Goal: Task Accomplishment & Management: Complete application form

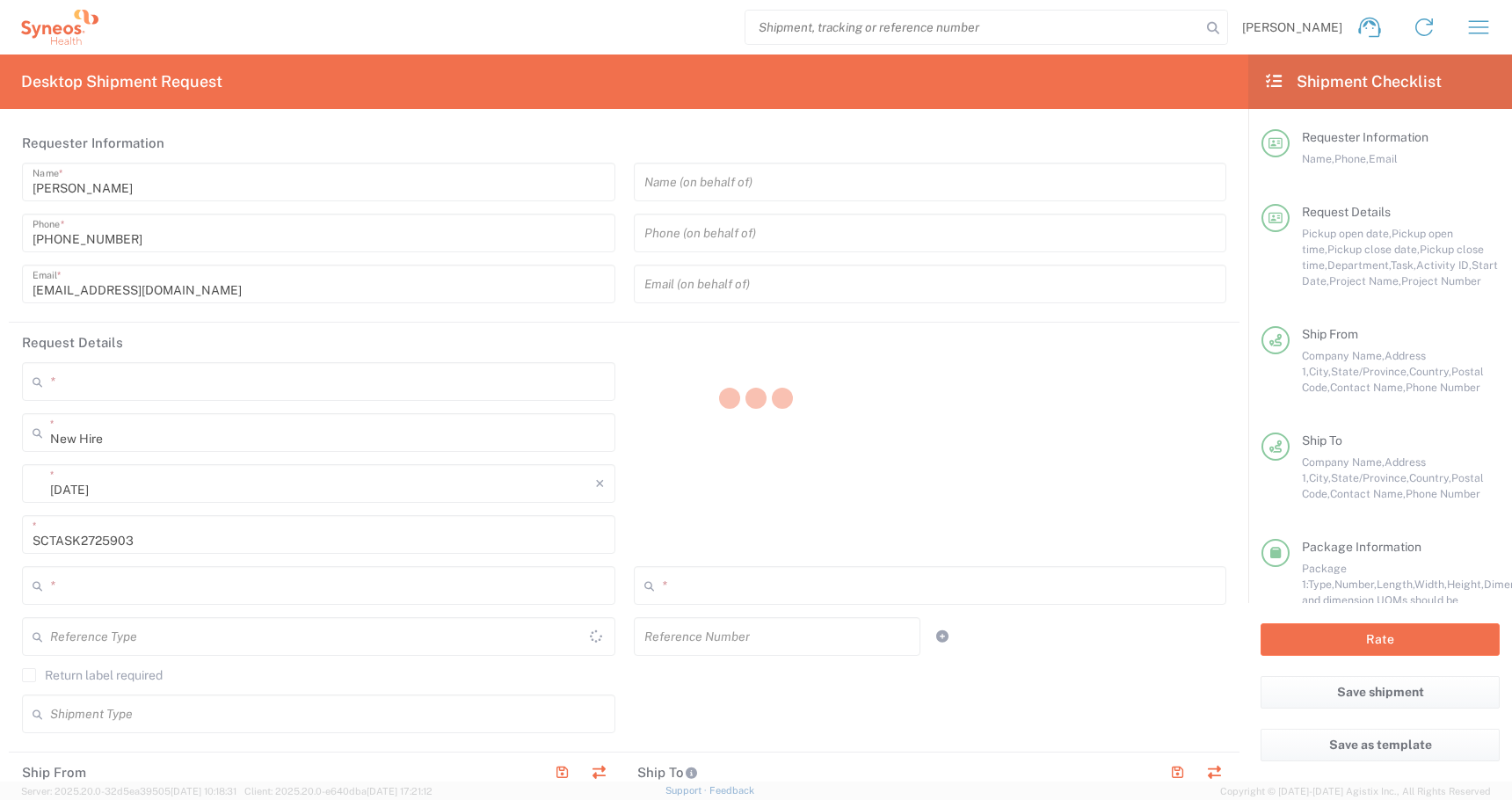
type input "[GEOGRAPHIC_DATA]"
type input "Residential/Home"
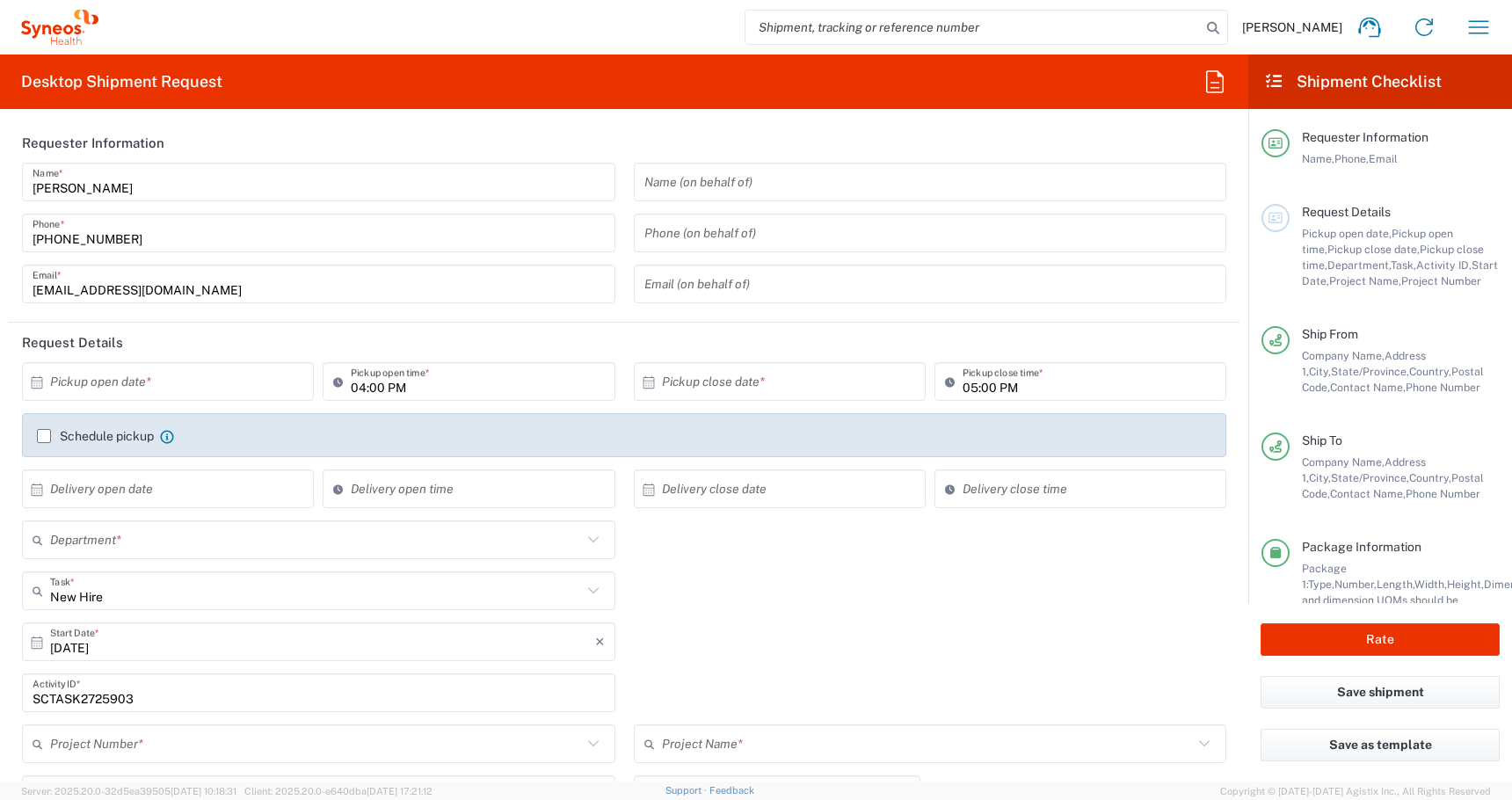
type input "[US_STATE]"
type input "Business (General)"
type input "4510 DEPARTMENTAL EXPENSE"
type input "[US_STATE]"
type input "USD"
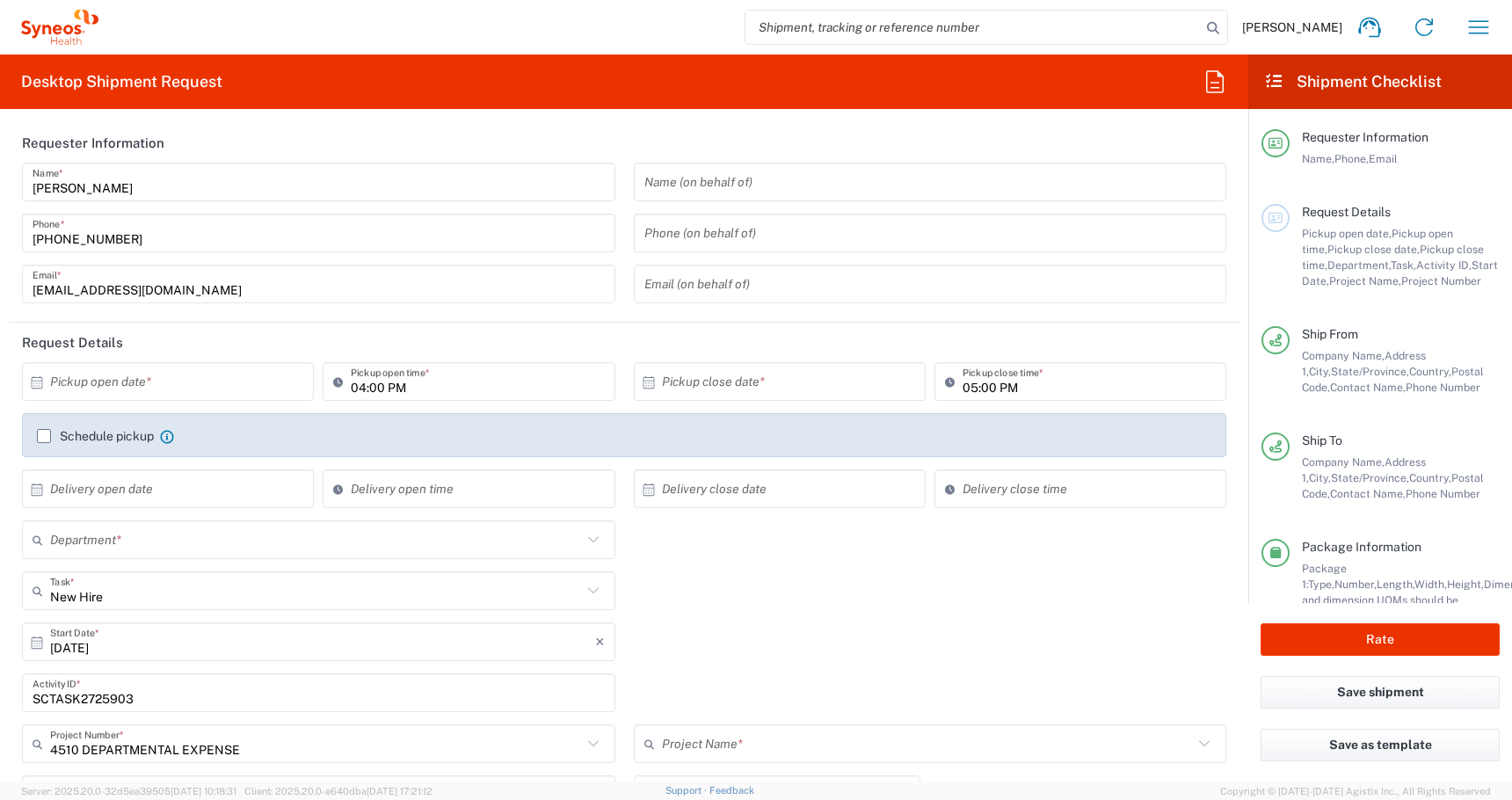
type input "[GEOGRAPHIC_DATA]"
type input "4510"
type input "4510 DEPARTMENTAL EXPENSE"
type input "Medium Box"
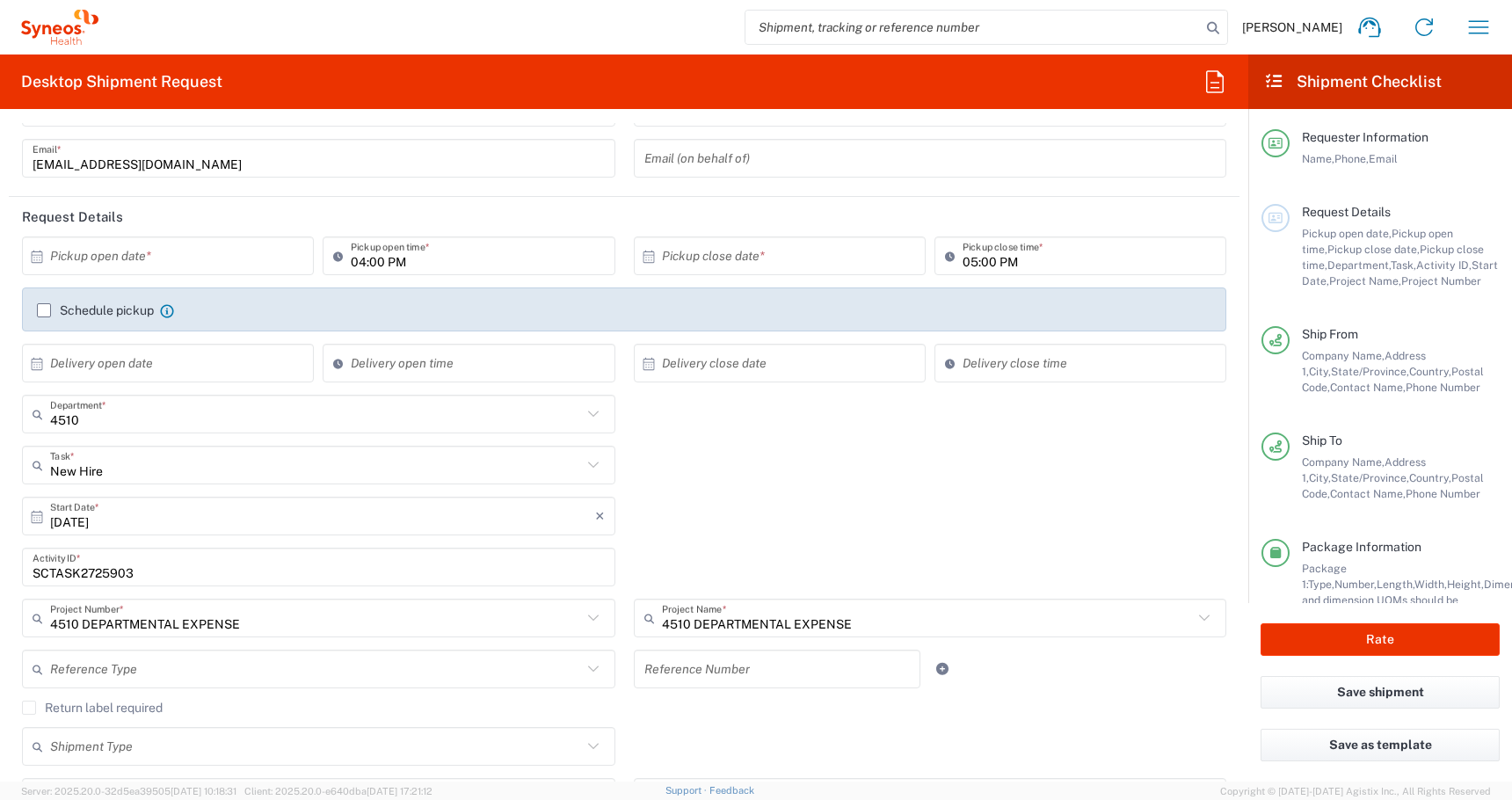
scroll to position [163, 0]
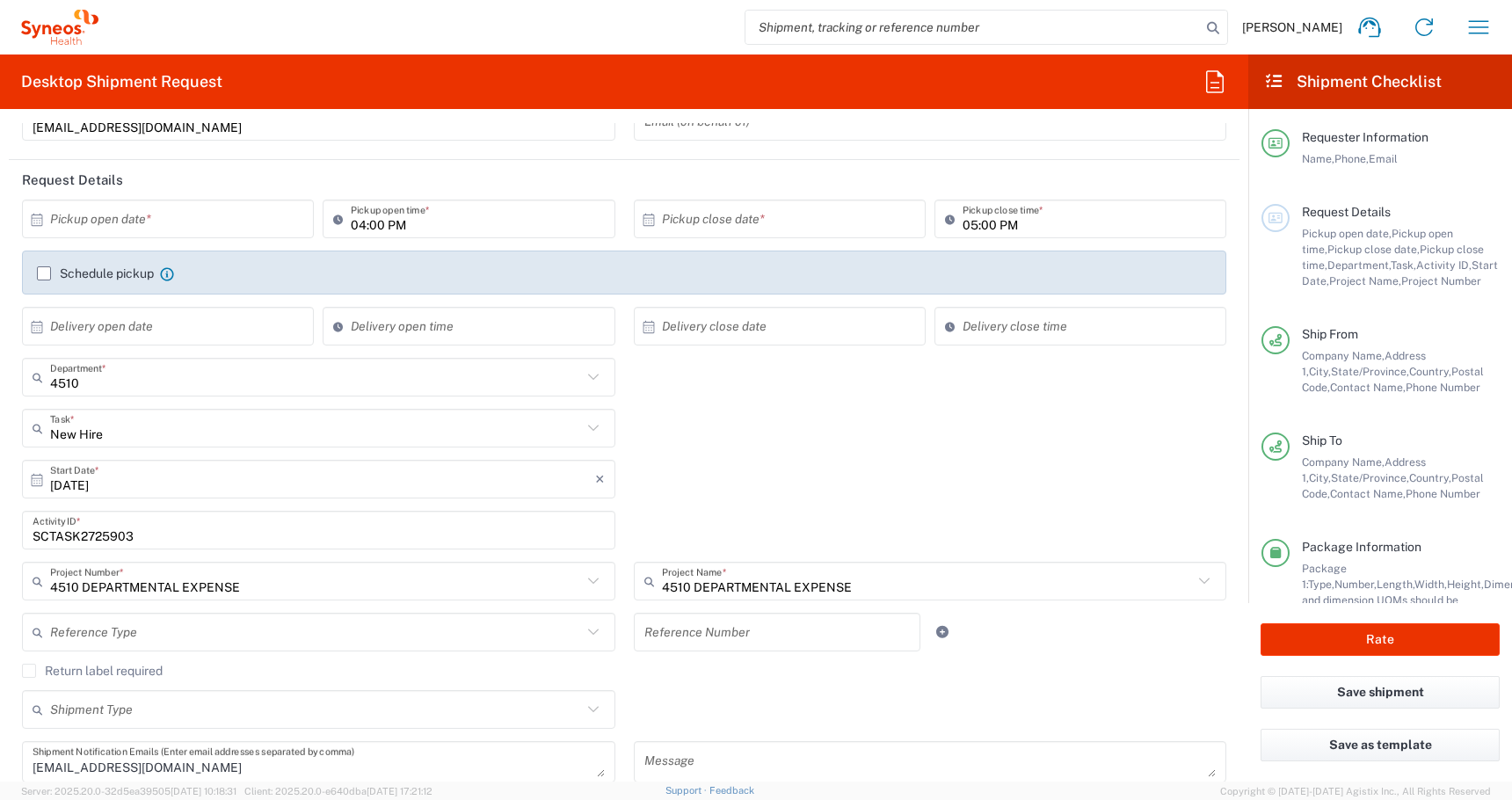
type input "PALIO + IGNITE, LLC- [GEOGRAPHIC_DATA] [GEOGRAPHIC_DATA] [GEOGRAPHIC_DATA]"
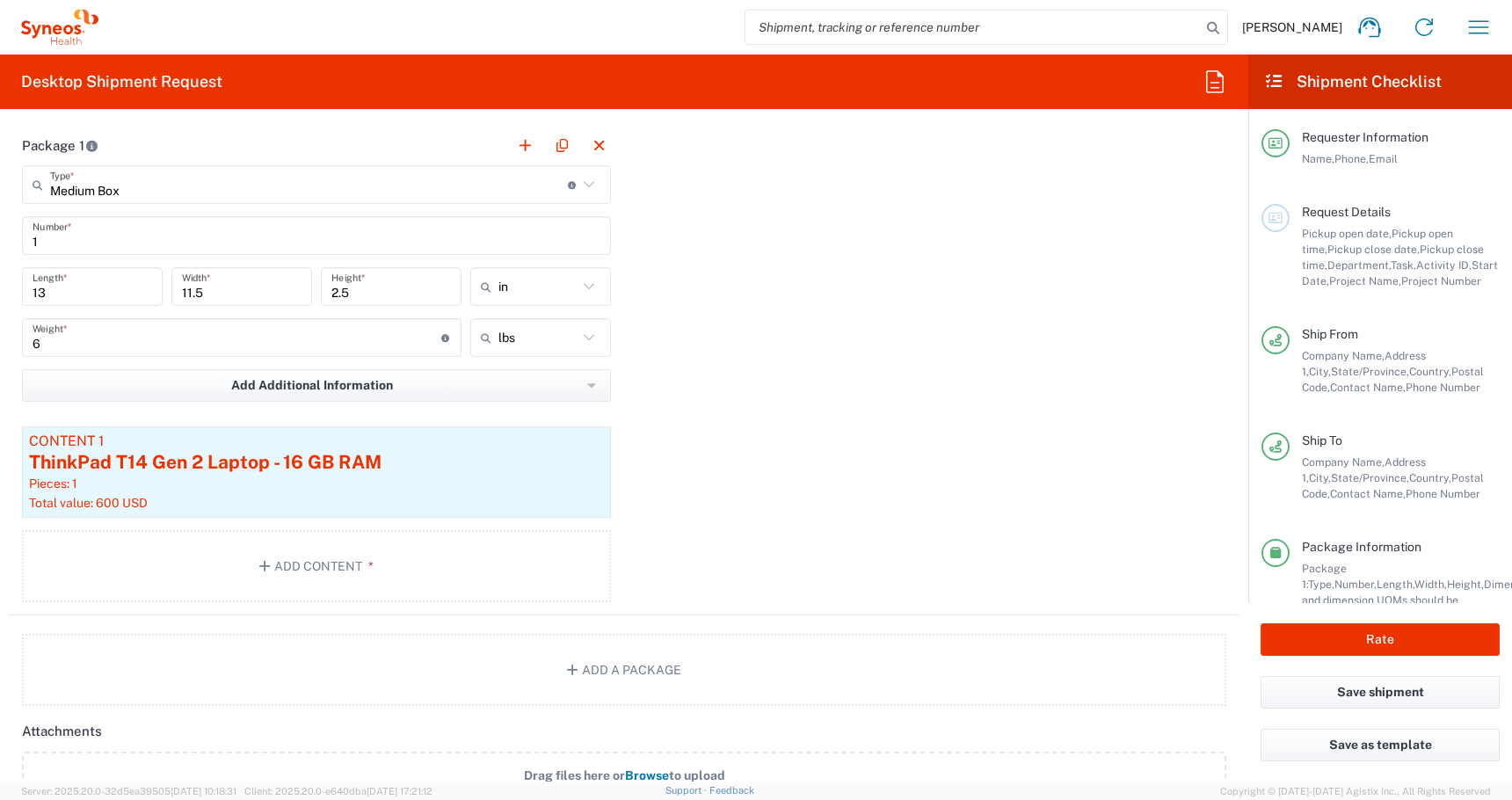
scroll to position [1837, 0]
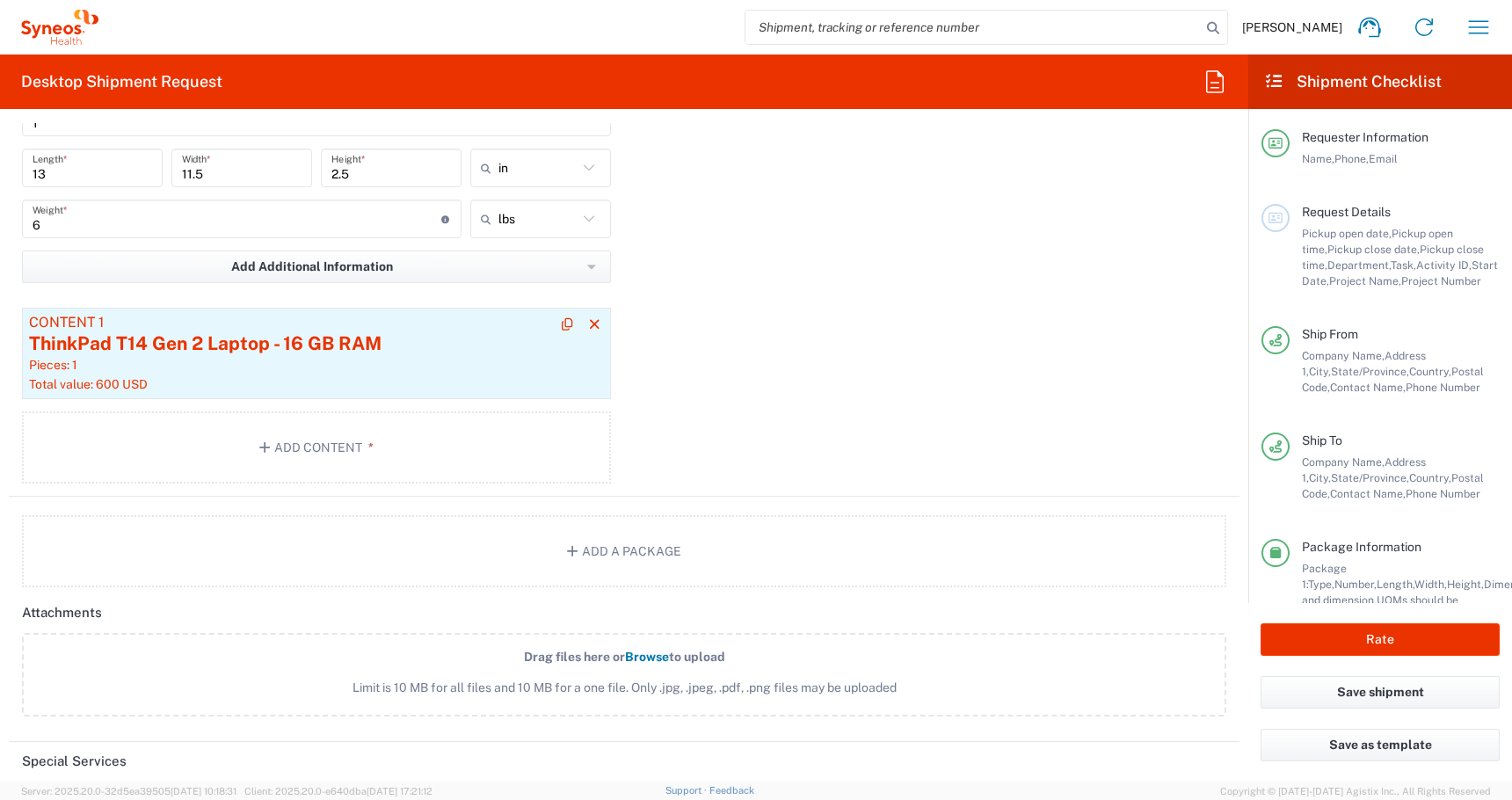
click at [218, 337] on div "ThinkPad T14 Gen 2 Laptop - 16 GB RAM" at bounding box center [317, 343] width 575 height 26
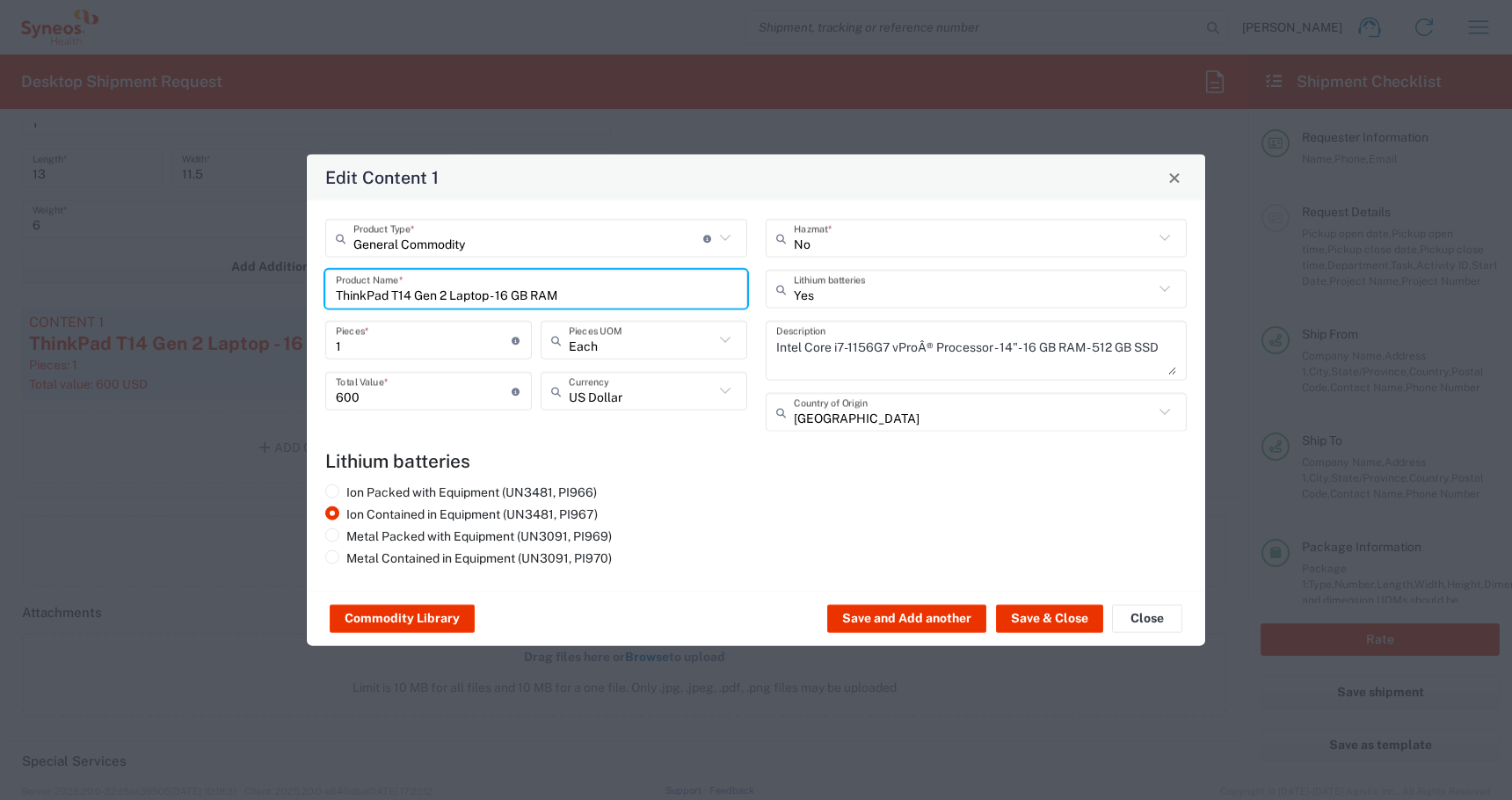
click at [670, 296] on input "ThinkPad T14 Gen 2 Laptop - 16 GB RAM" at bounding box center [536, 289] width 401 height 31
drag, startPoint x: 511, startPoint y: 297, endPoint x: -38, endPoint y: 279, distance: 549.3
click at [0, 279] on html "[PERSON_NAME] Home Shipment estimator Shipment tracking Desktop shipment reques…" at bounding box center [756, 400] width 1512 height 800
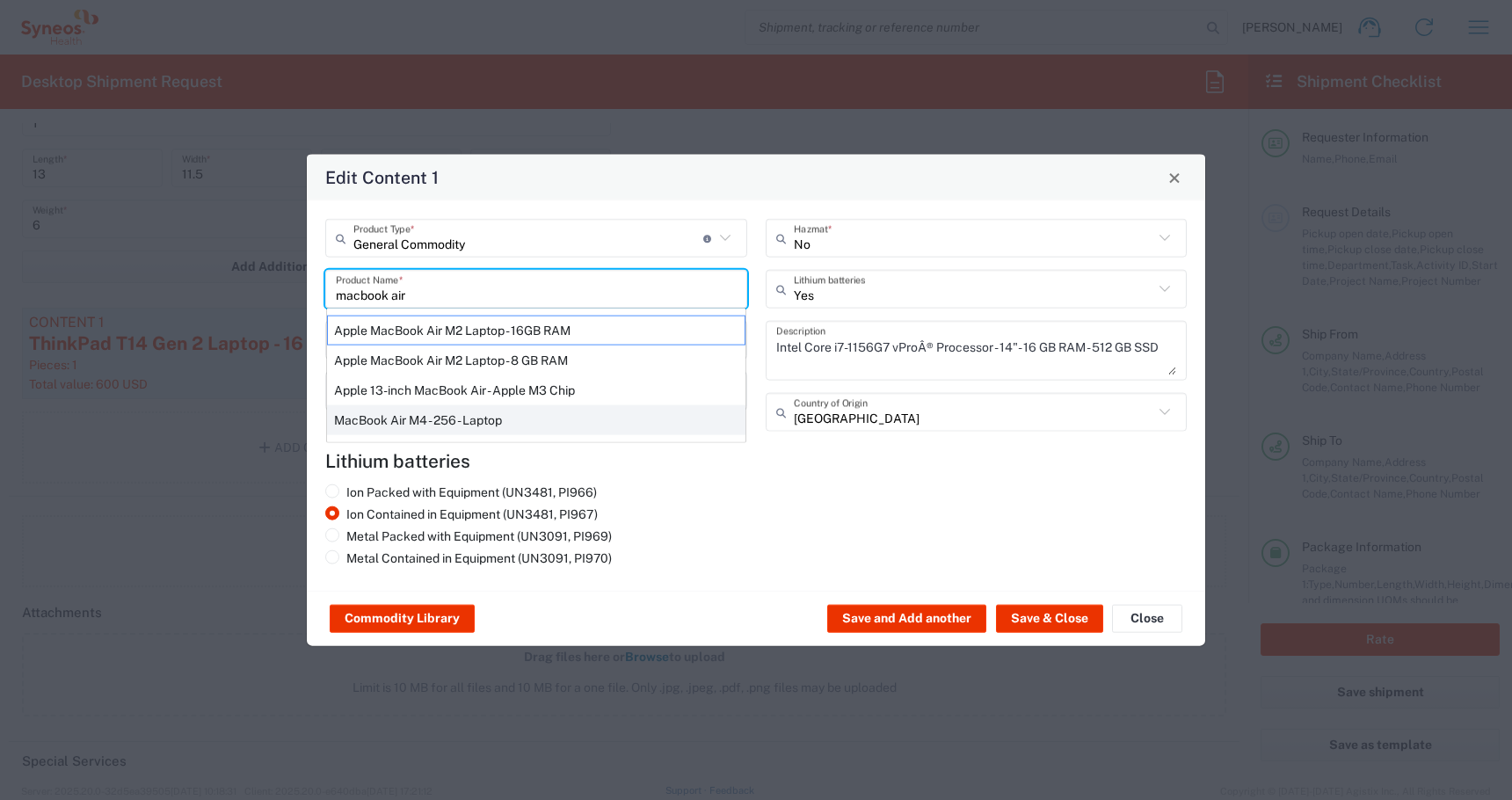
click at [387, 426] on div "MacBook Air M4 - 256 - Laptop" at bounding box center [536, 420] width 418 height 30
type input "MacBook Air M4 - 256 - Laptop"
type textarea "Laptop"
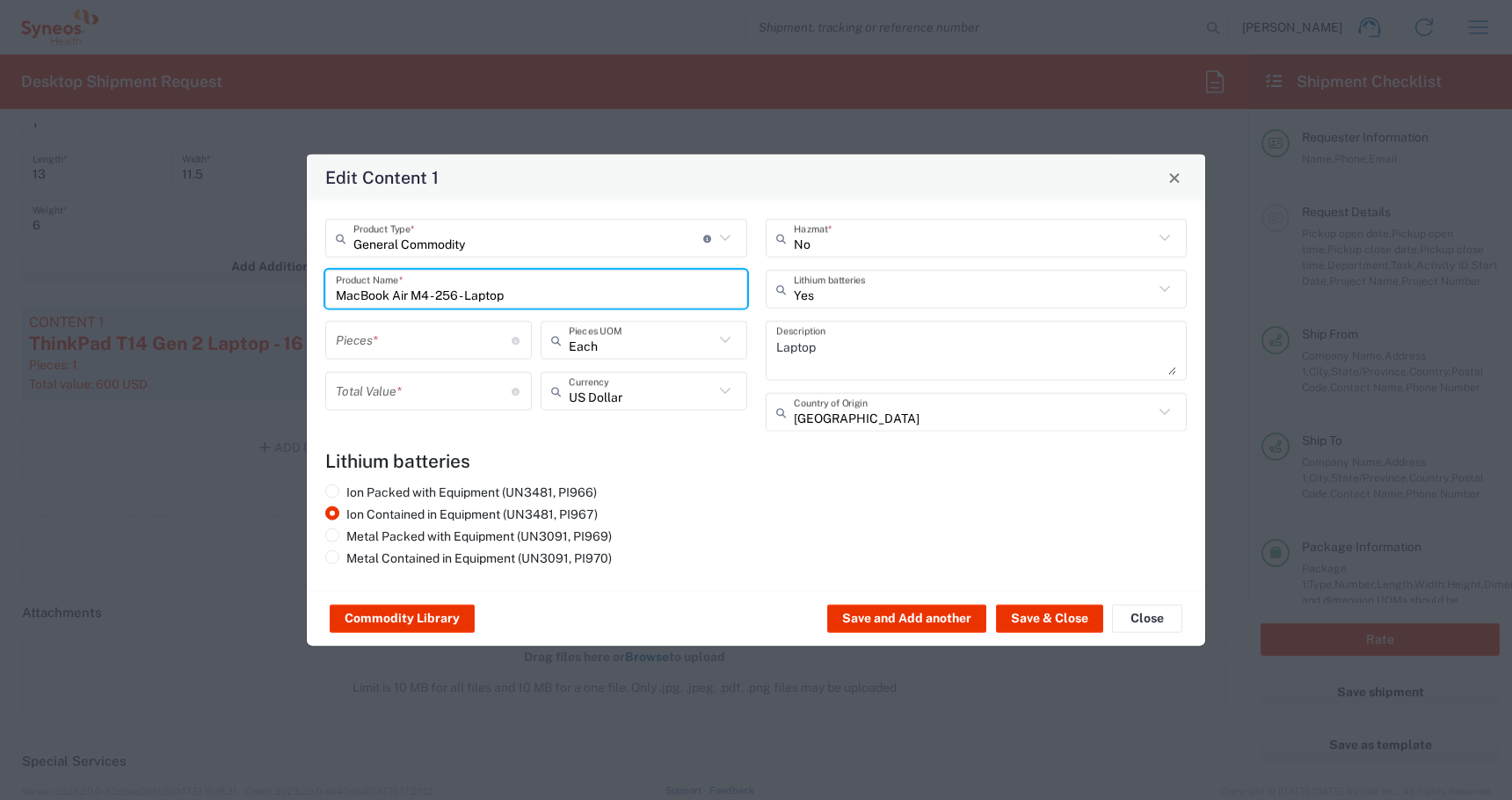
click at [376, 344] on input "number" at bounding box center [424, 340] width 176 height 31
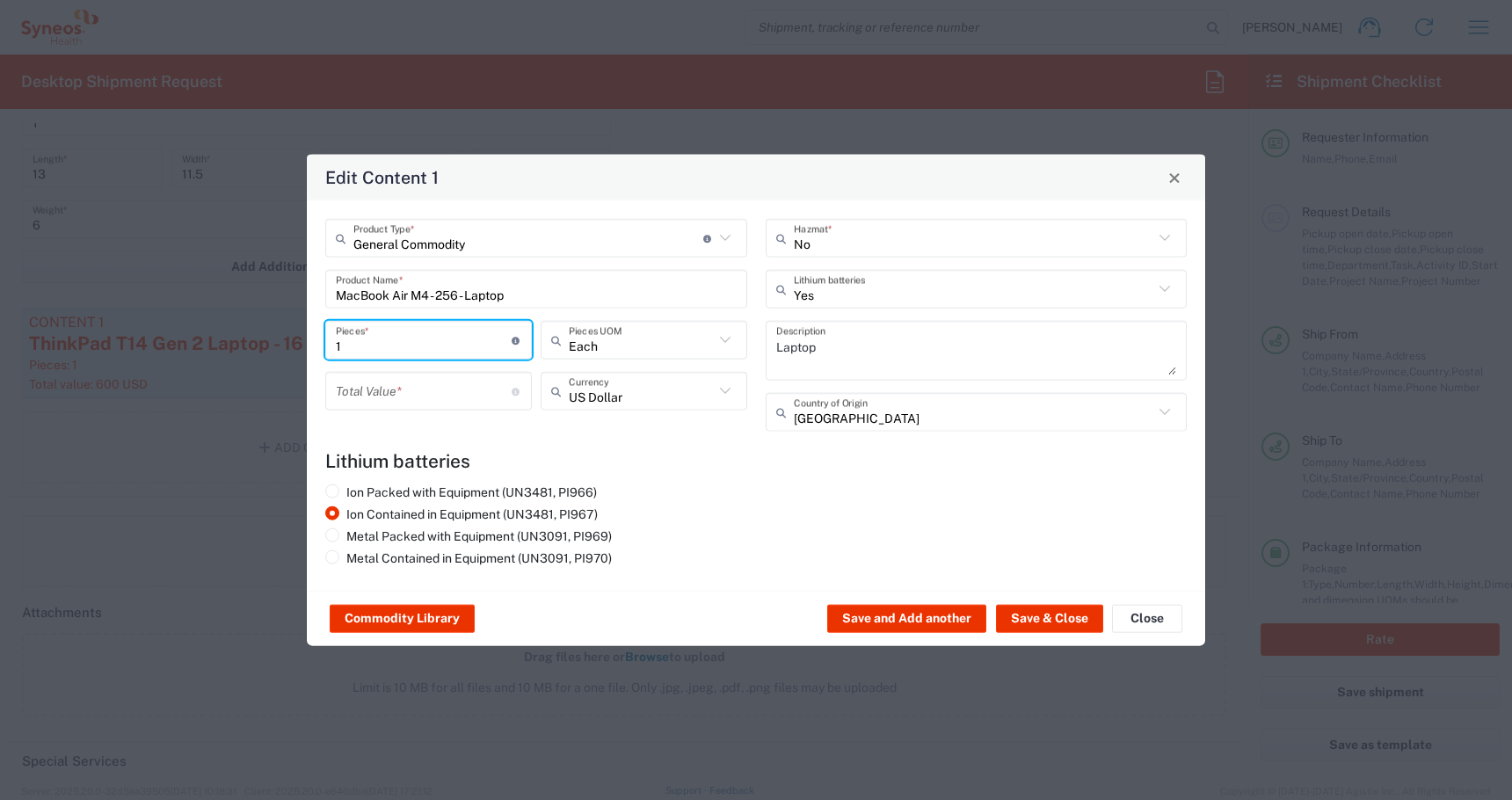
type input "1"
click at [395, 395] on input "number" at bounding box center [424, 391] width 176 height 31
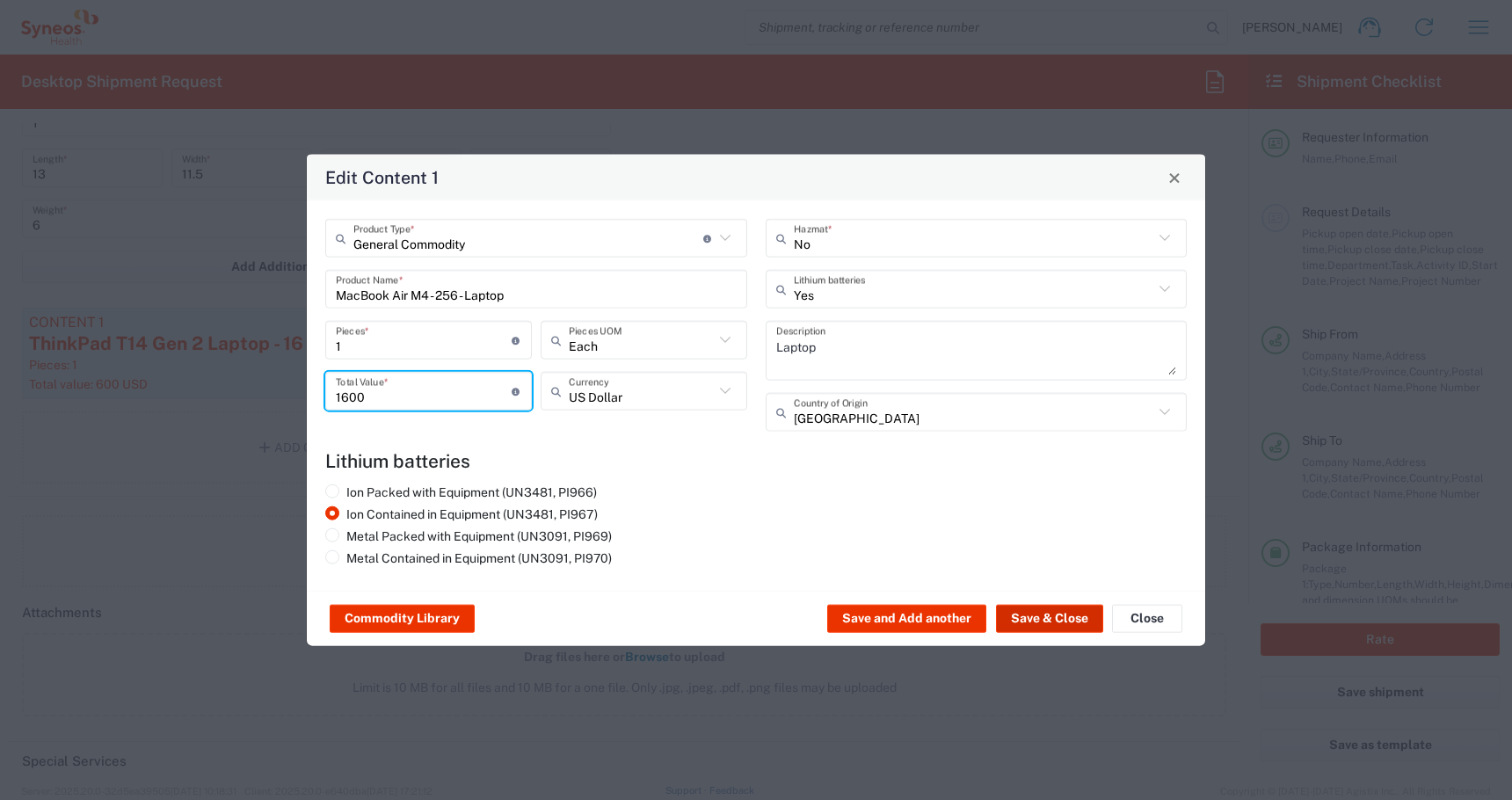
type input "1600"
click at [1042, 617] on button "Save & Close" at bounding box center [1049, 618] width 107 height 28
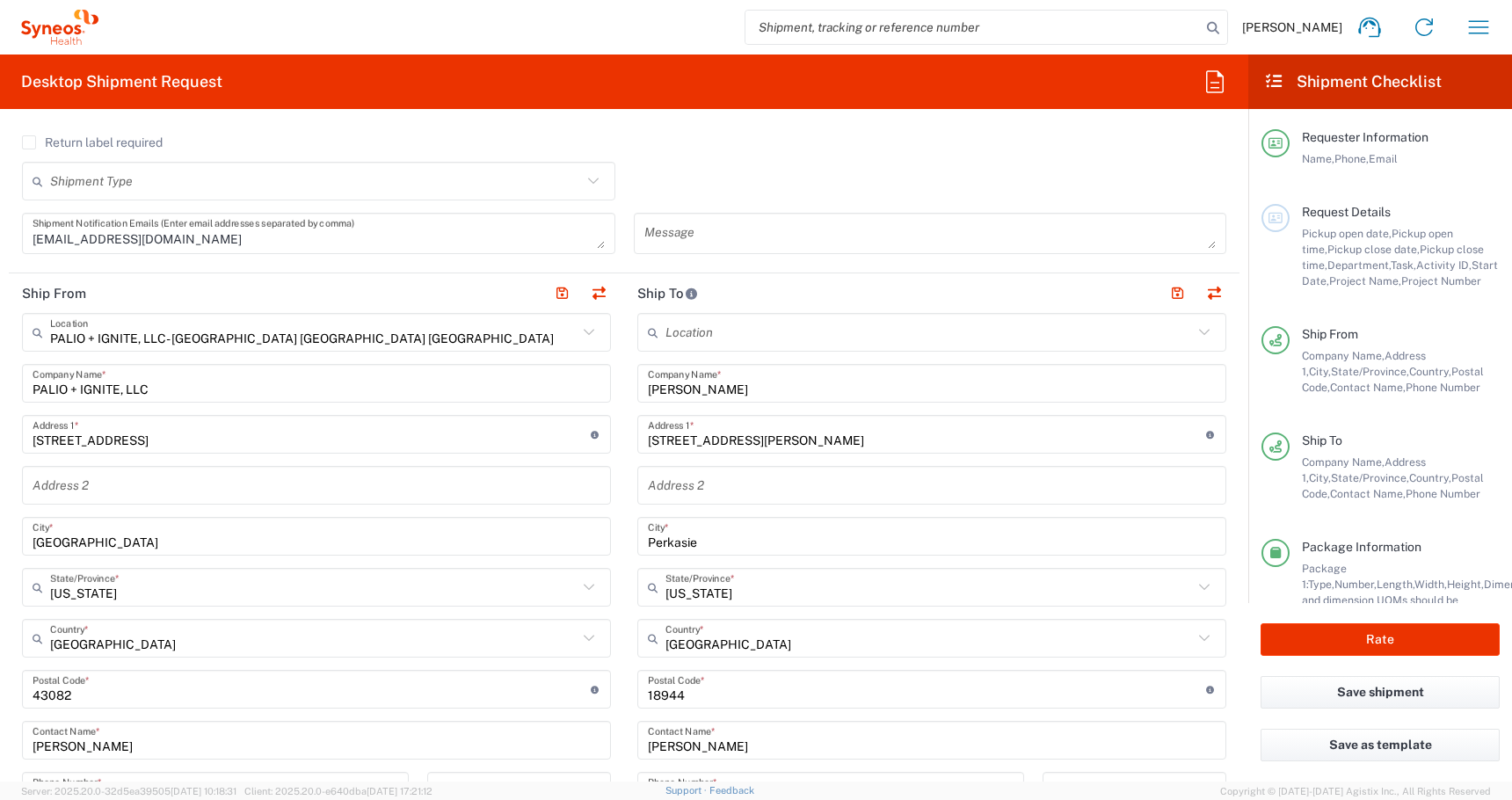
scroll to position [625, 0]
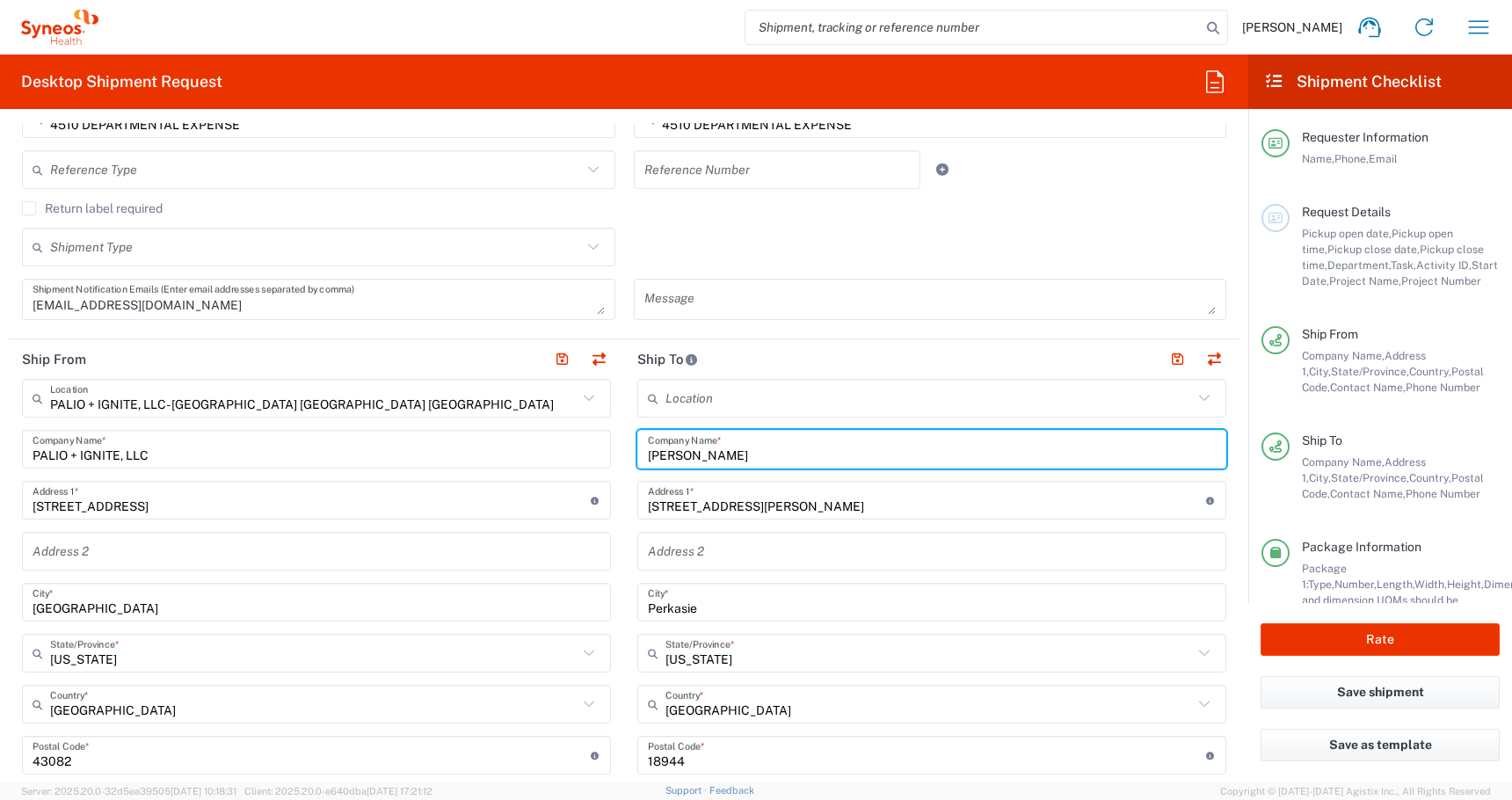
click at [787, 448] on input "[PERSON_NAME]" at bounding box center [932, 450] width 568 height 31
drag, startPoint x: 801, startPoint y: 458, endPoint x: 459, endPoint y: 446, distance: 342.2
click at [470, 450] on div "Ship From PALIO + IGNITE, LLC- [GEOGRAPHIC_DATA] [GEOGRAPHIC_DATA] [GEOGRAPHIC_…" at bounding box center [625, 732] width 1231 height 785
drag, startPoint x: 761, startPoint y: 507, endPoint x: 483, endPoint y: 507, distance: 278.0
click at [493, 507] on div "Ship From PALIO + IGNITE, LLC- [GEOGRAPHIC_DATA] [GEOGRAPHIC_DATA] [GEOGRAPHIC_…" at bounding box center [625, 732] width 1231 height 785
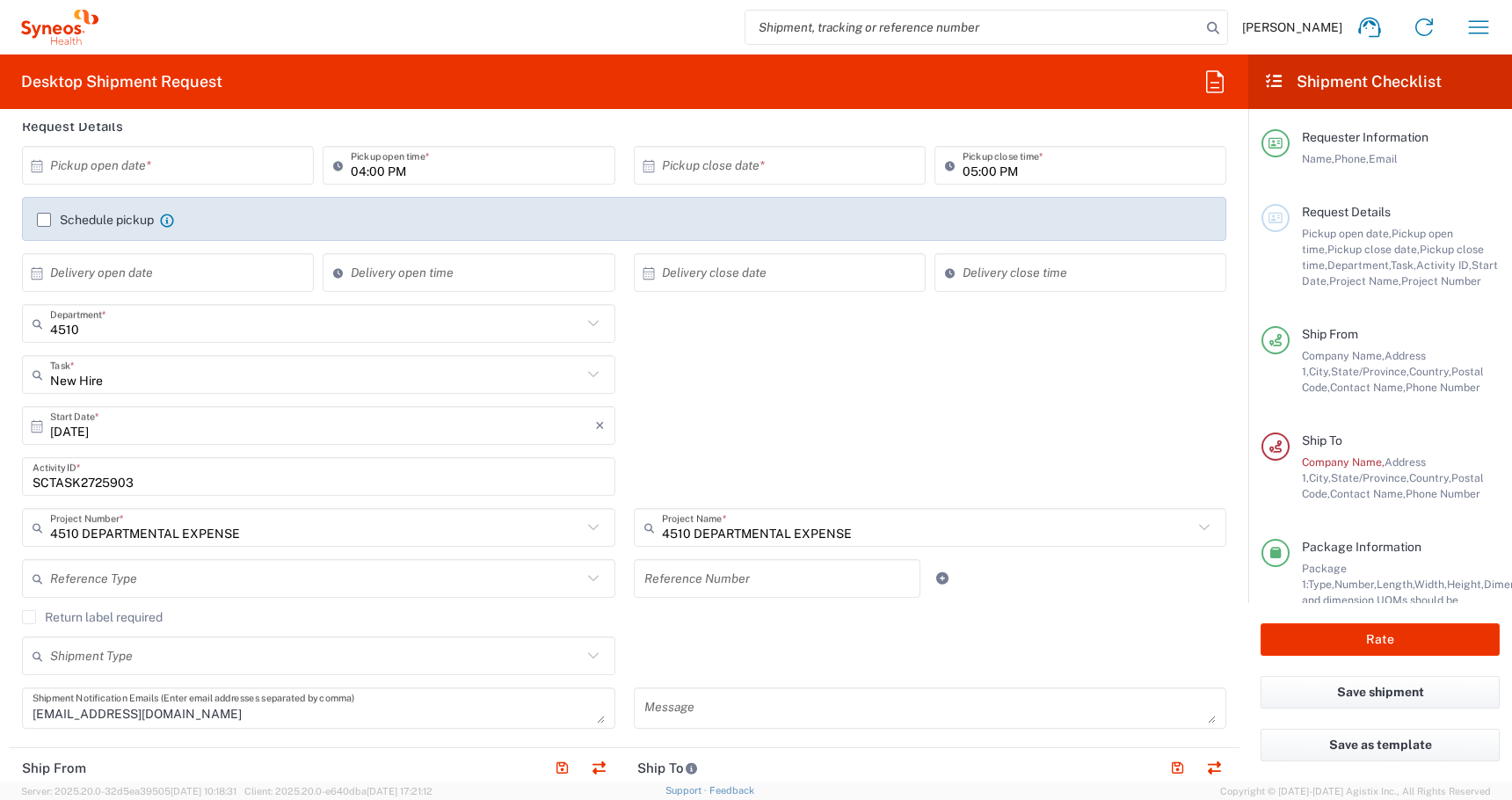
scroll to position [42, 0]
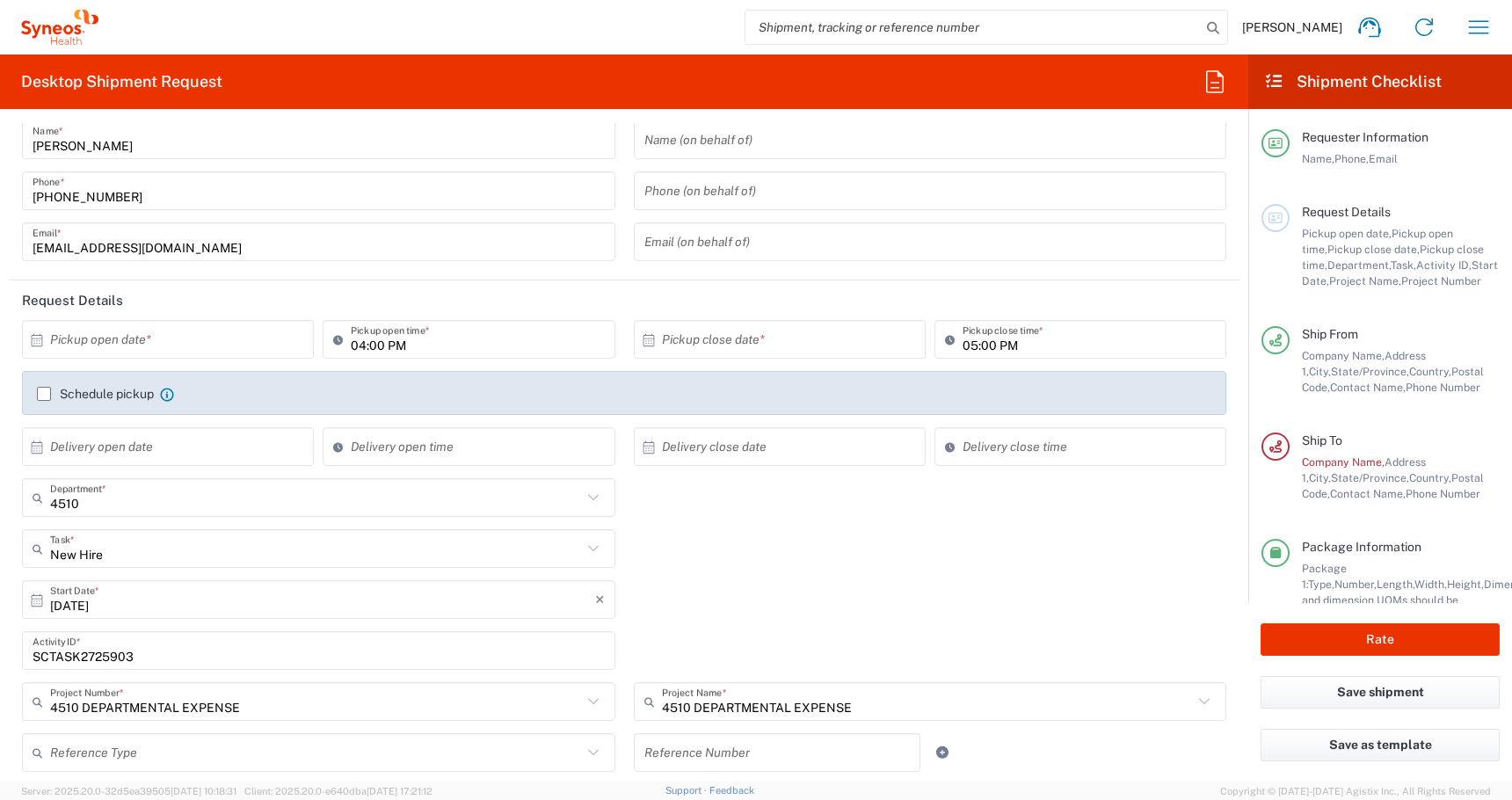
click at [98, 337] on input "text" at bounding box center [172, 340] width 244 height 31
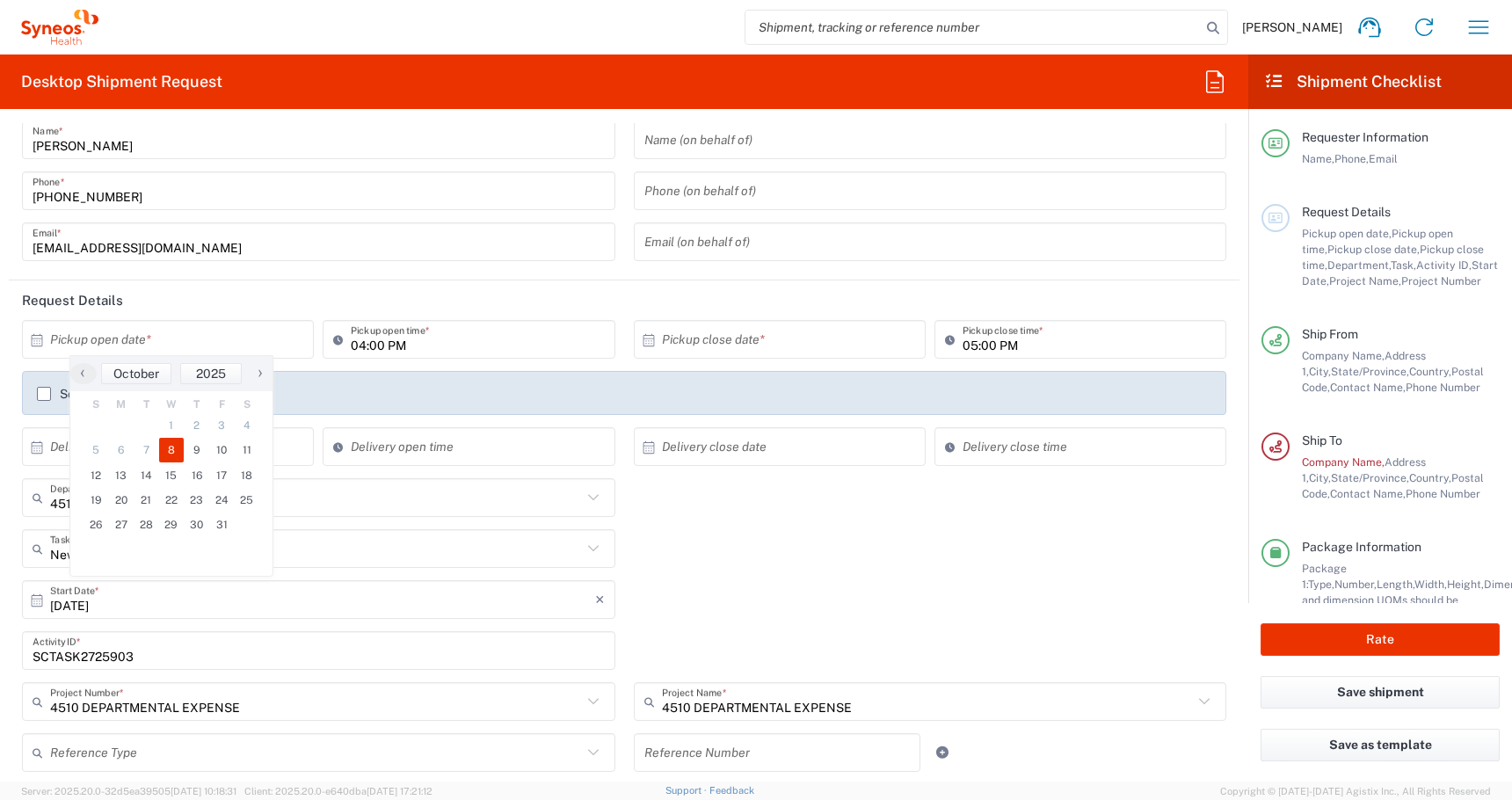
click at [171, 452] on span "8" at bounding box center [172, 449] width 26 height 25
type input "[DATE]"
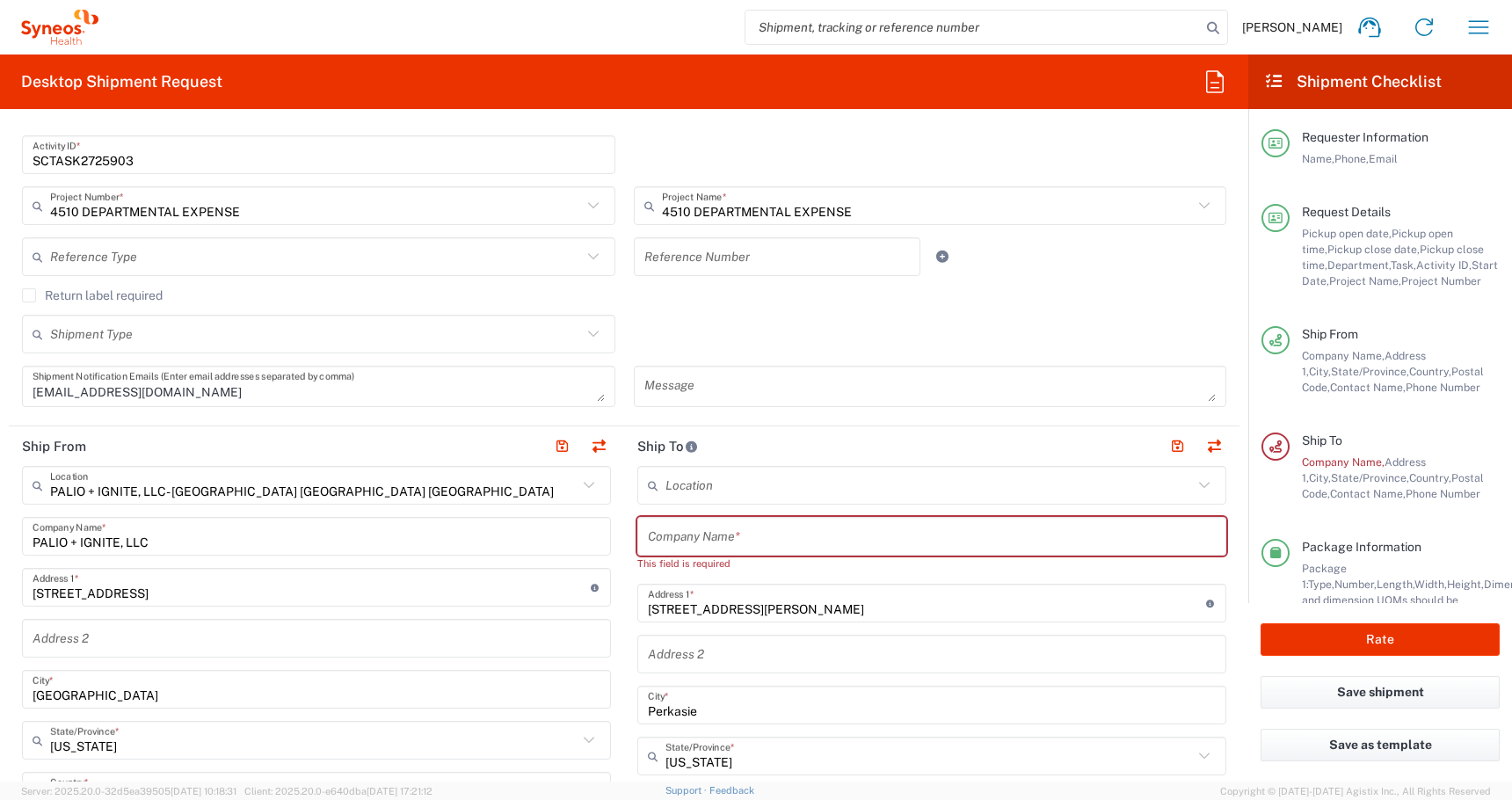
scroll to position [542, 0]
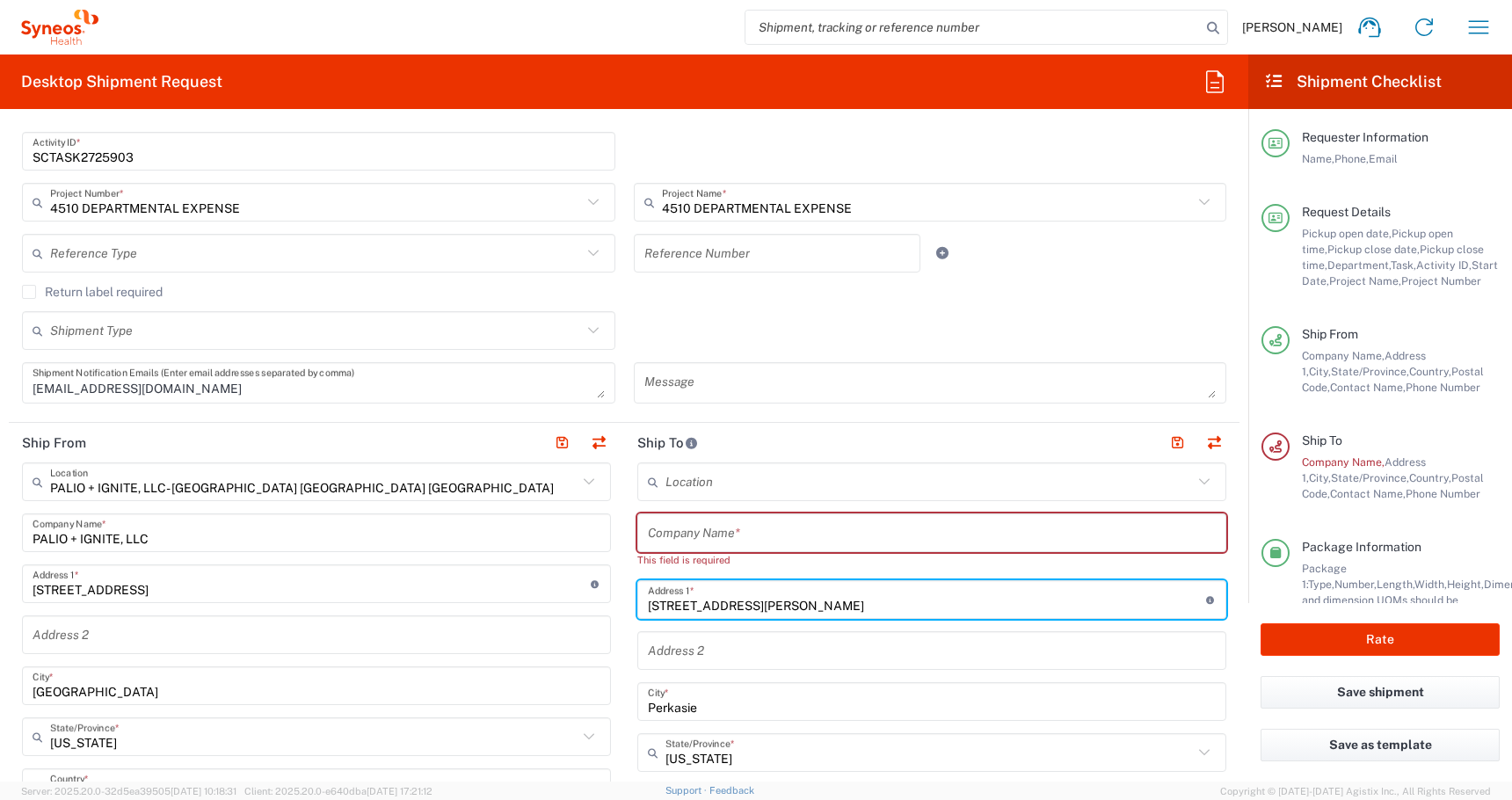
drag, startPoint x: 755, startPoint y: 607, endPoint x: 469, endPoint y: 577, distance: 287.6
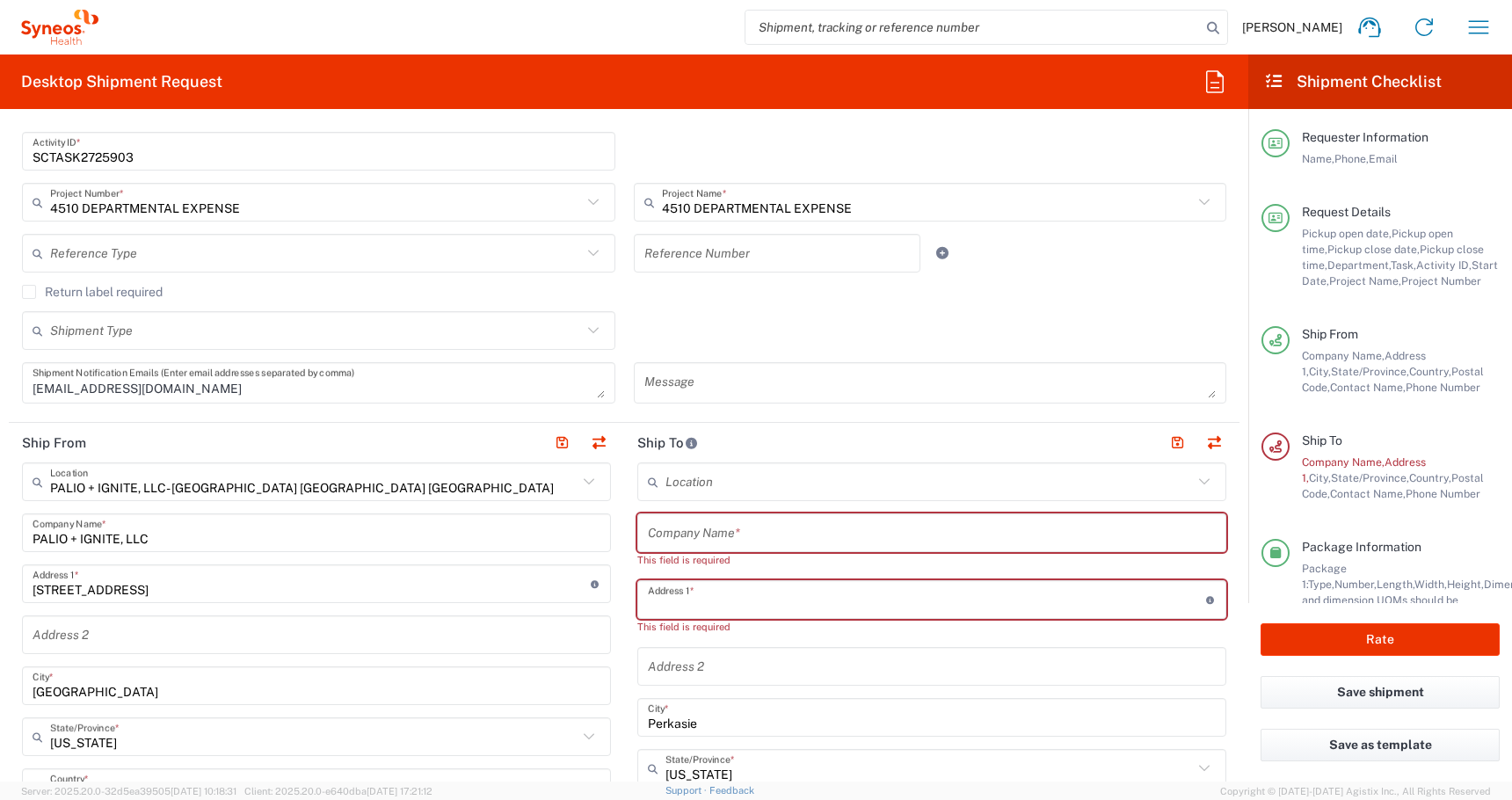
drag, startPoint x: 708, startPoint y: 725, endPoint x: 501, endPoint y: 707, distance: 207.8
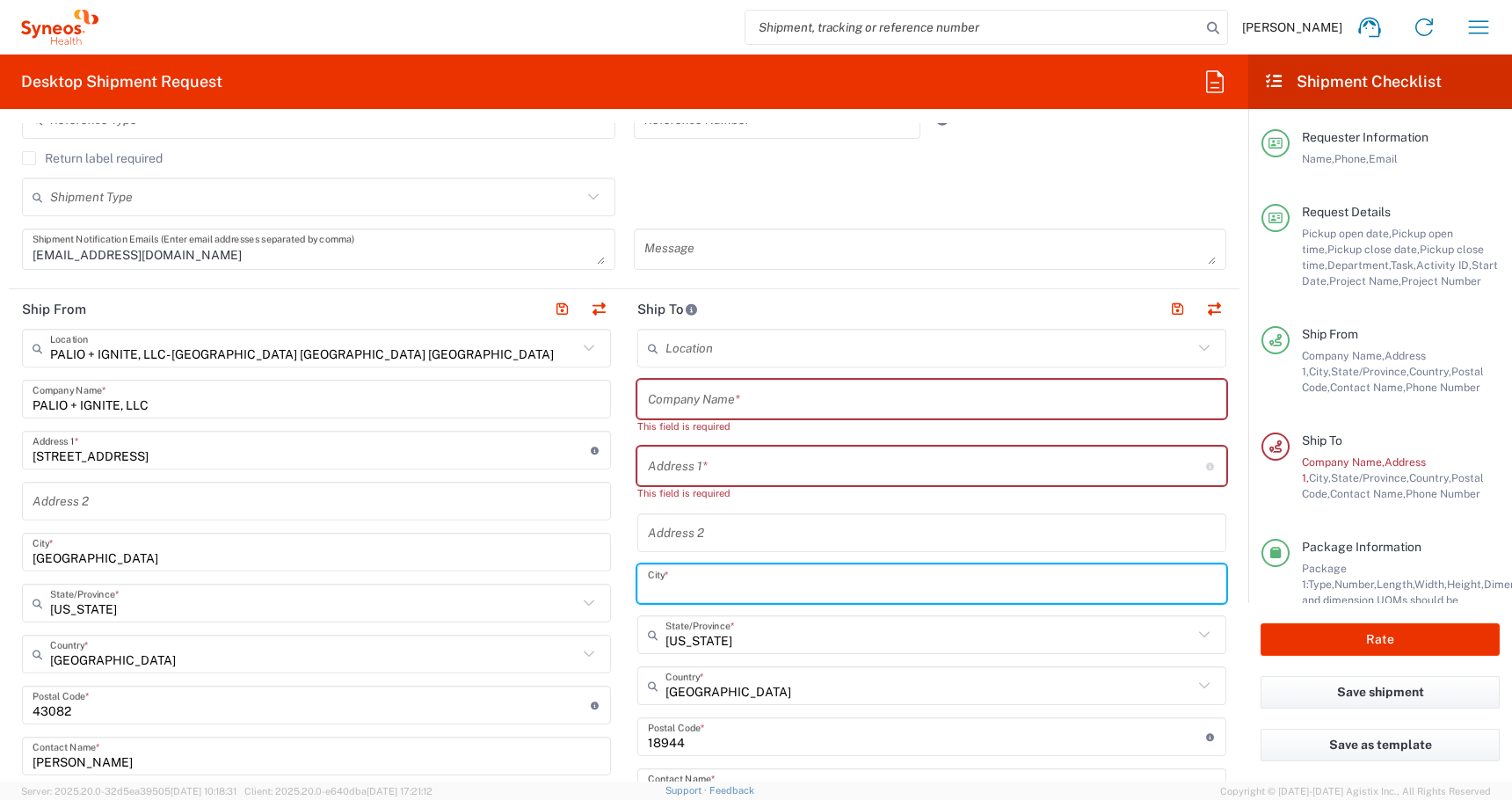
scroll to position [678, 0]
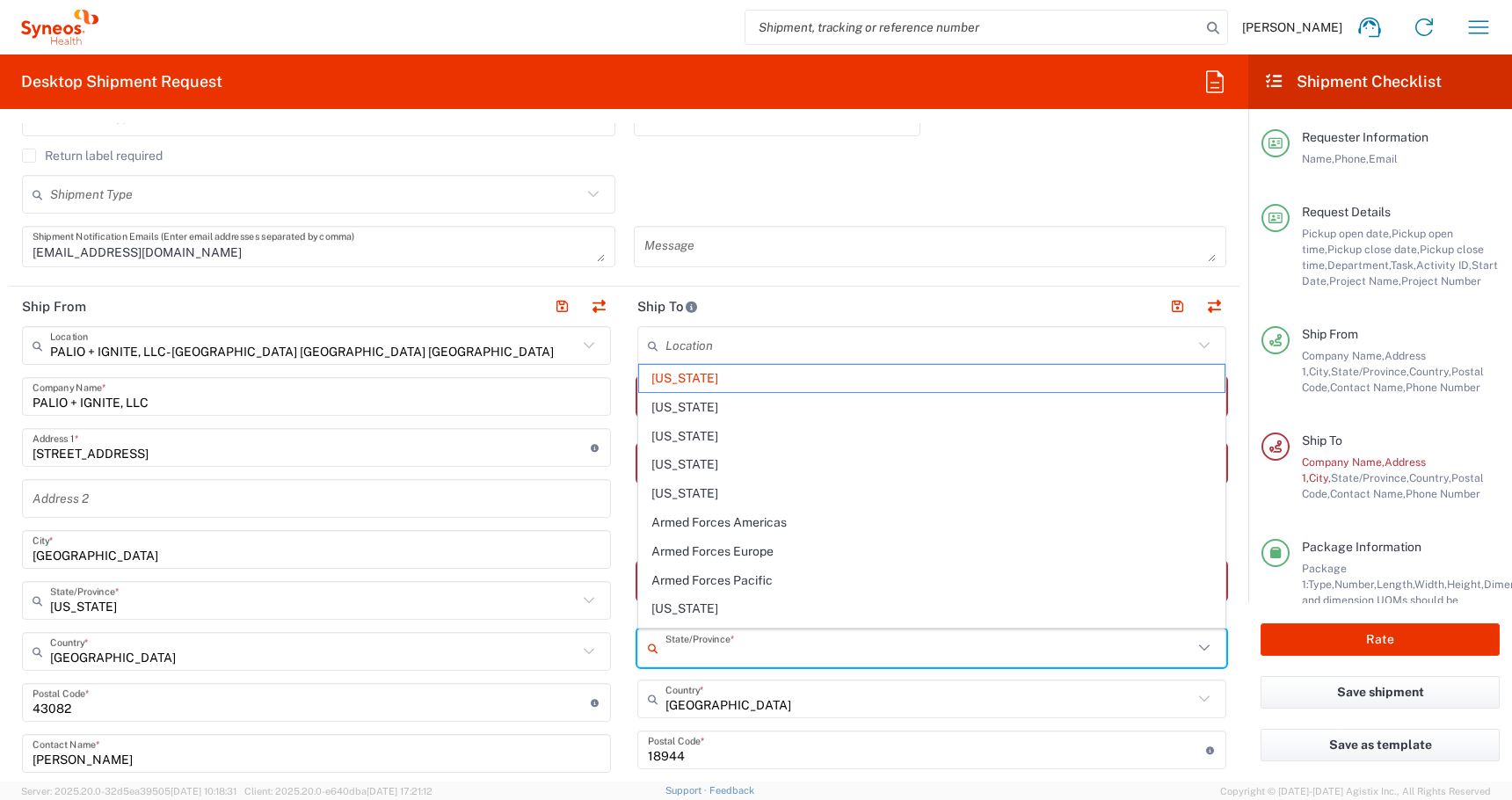
drag, startPoint x: 750, startPoint y: 644, endPoint x: 590, endPoint y: 644, distance: 160.0
click at [604, 644] on div "Ship From PALIO + IGNITE, LLC- [GEOGRAPHIC_DATA] [GEOGRAPHIC_DATA] [GEOGRAPHIC_…" at bounding box center [625, 703] width 1231 height 833
type input "[US_STATE]"
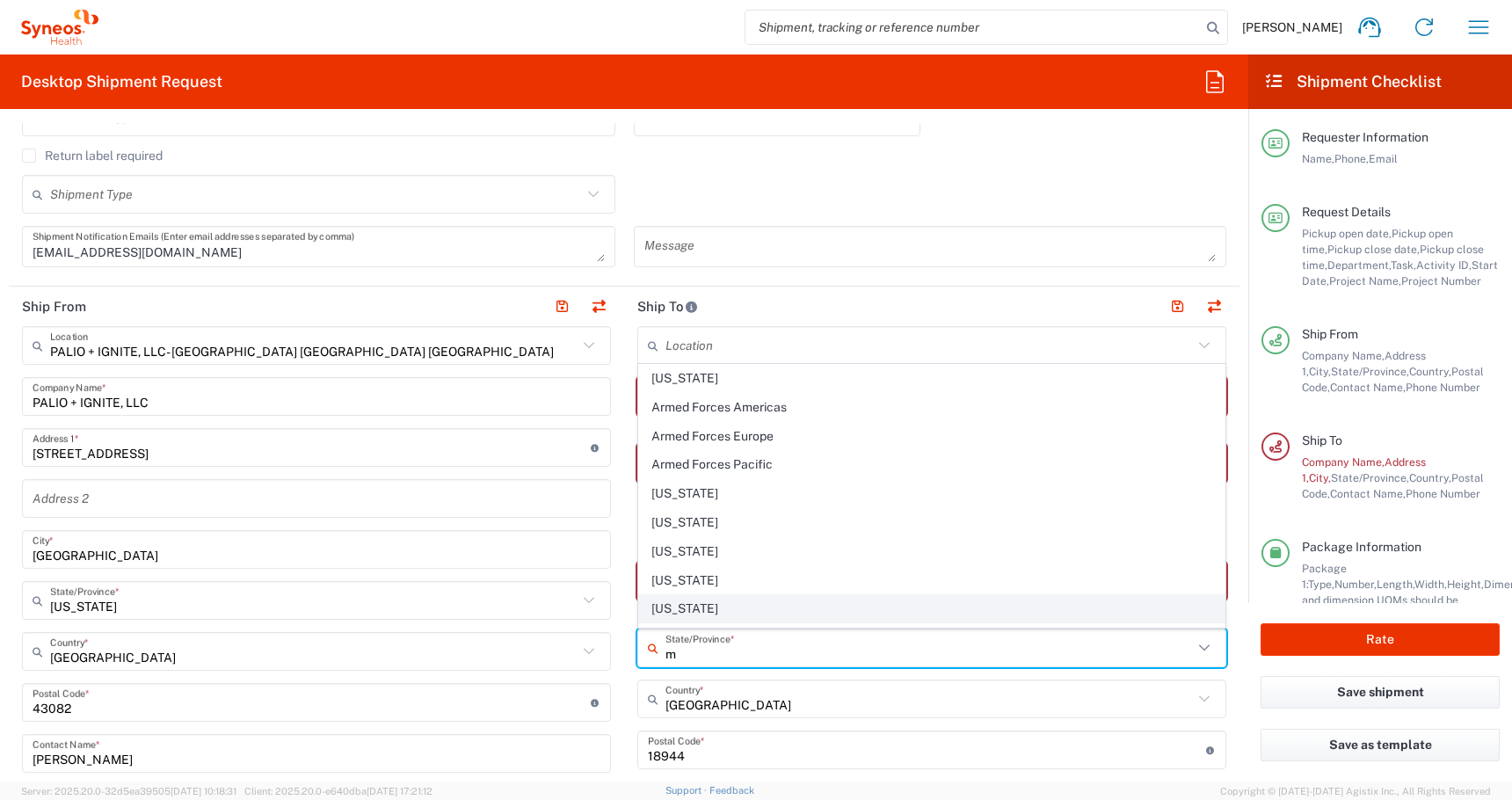
click at [658, 604] on span "[US_STATE]" at bounding box center [931, 609] width 585 height 27
type input "[US_STATE]"
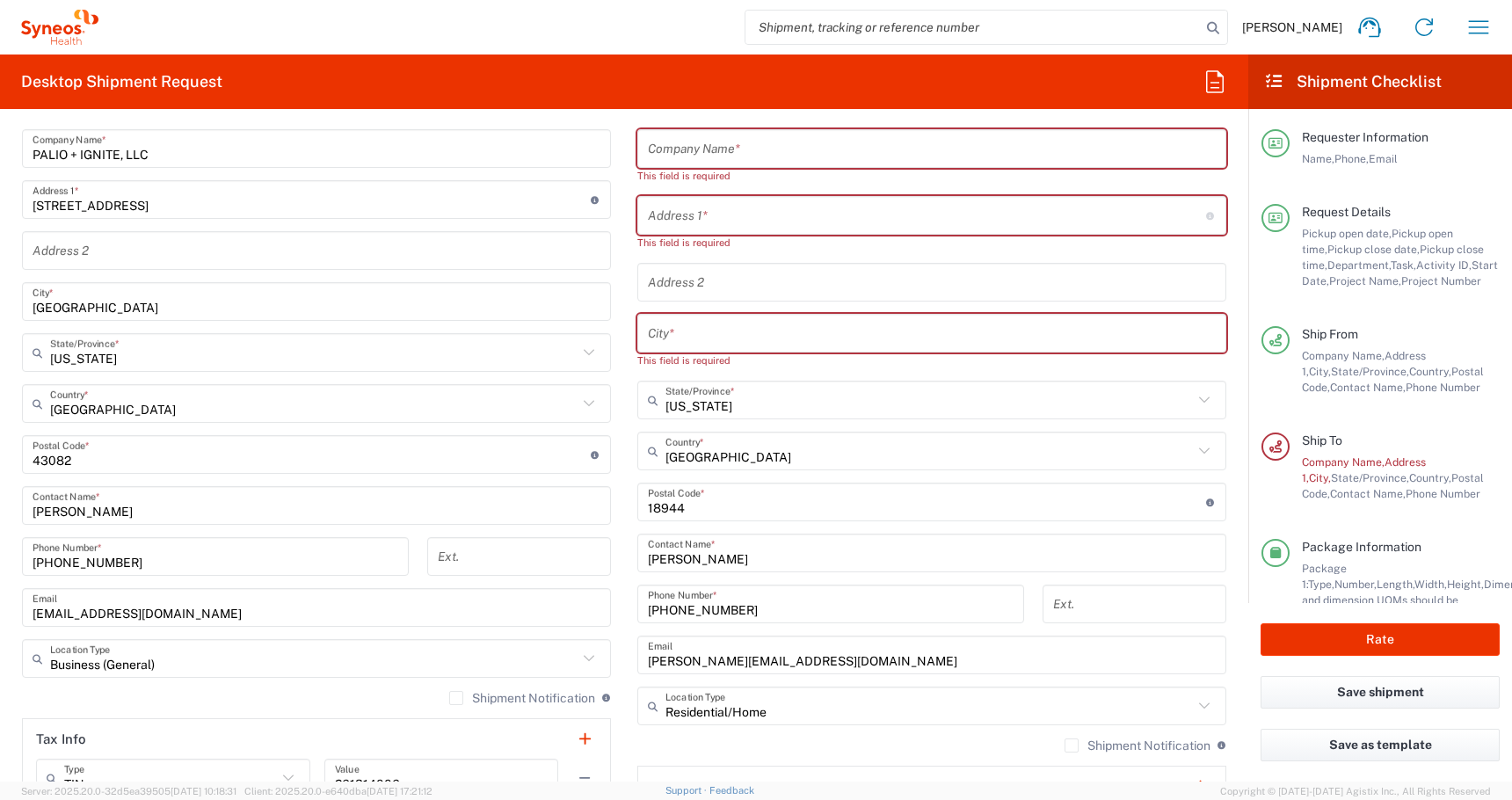
scroll to position [953, 0]
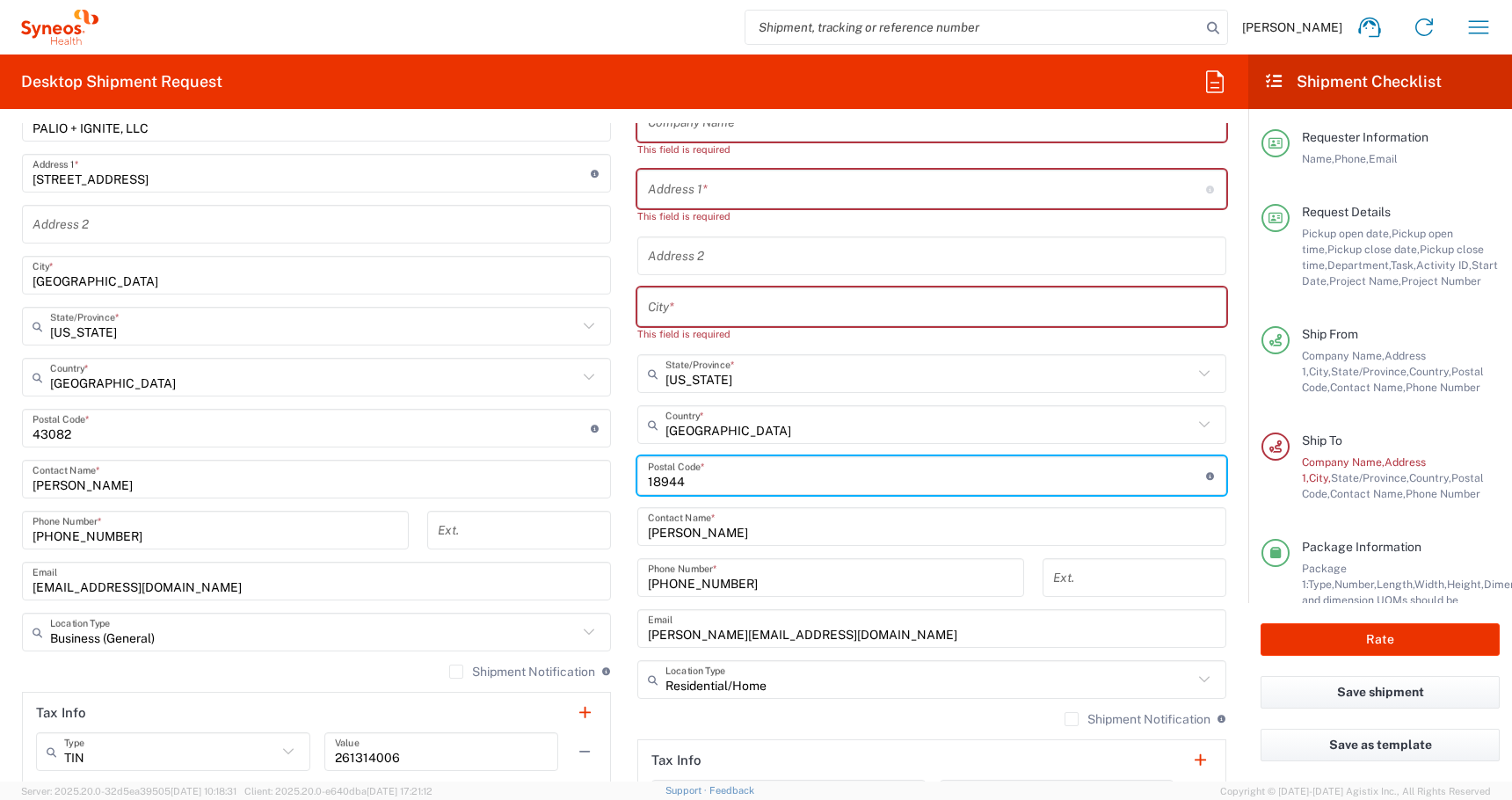
drag, startPoint x: 695, startPoint y: 482, endPoint x: 479, endPoint y: 477, distance: 216.1
click at [502, 479] on div "Ship From PALIO + IGNITE, LLC- [GEOGRAPHIC_DATA] [GEOGRAPHIC_DATA] [GEOGRAPHIC_…" at bounding box center [625, 428] width 1231 height 833
paste input "48021"
type input "48021"
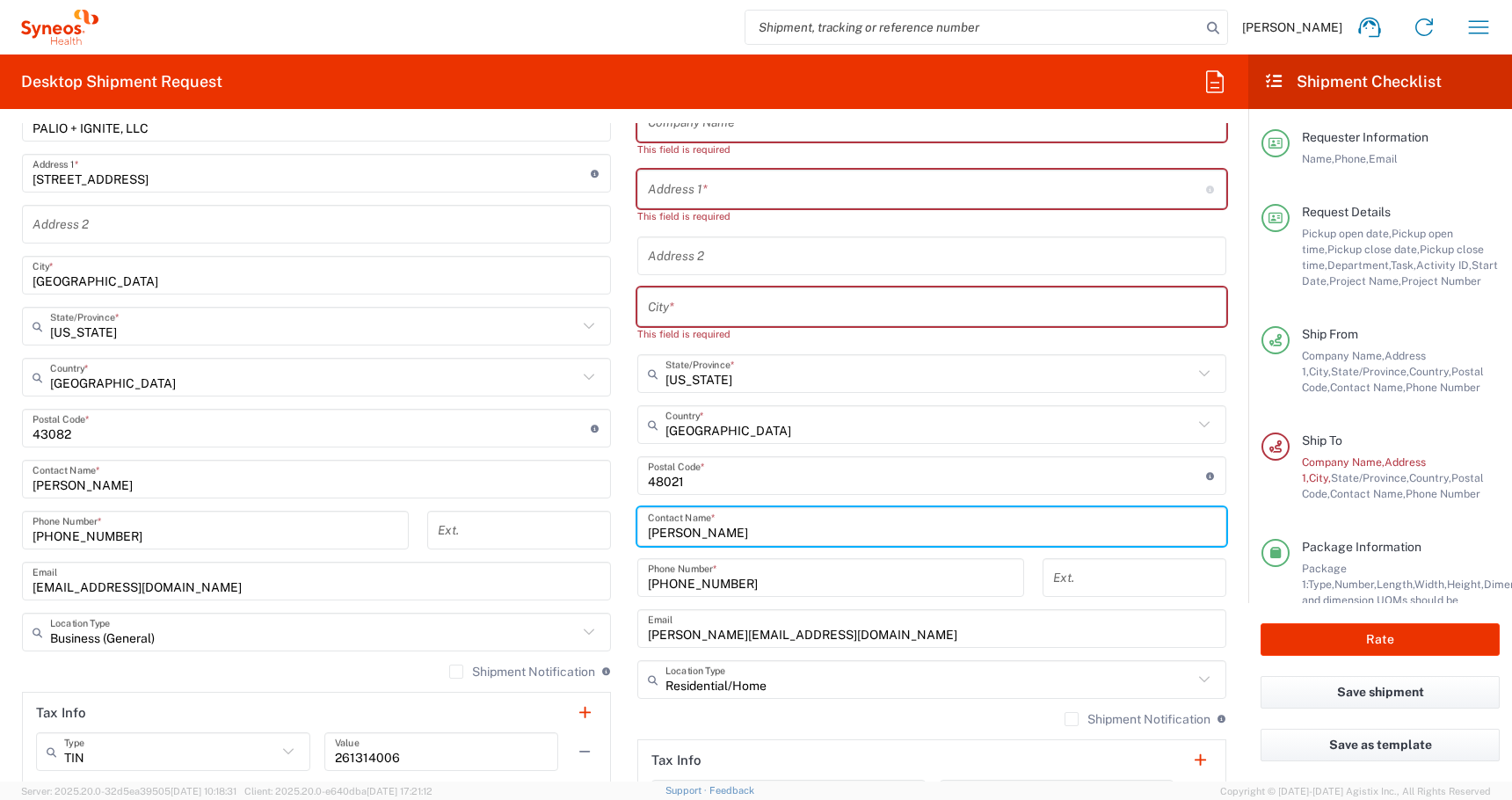
drag, startPoint x: 785, startPoint y: 537, endPoint x: 511, endPoint y: 534, distance: 274.0
click at [542, 537] on div "Ship From PALIO + IGNITE, LLC- [GEOGRAPHIC_DATA] [GEOGRAPHIC_DATA] [GEOGRAPHIC_…" at bounding box center [625, 428] width 1231 height 833
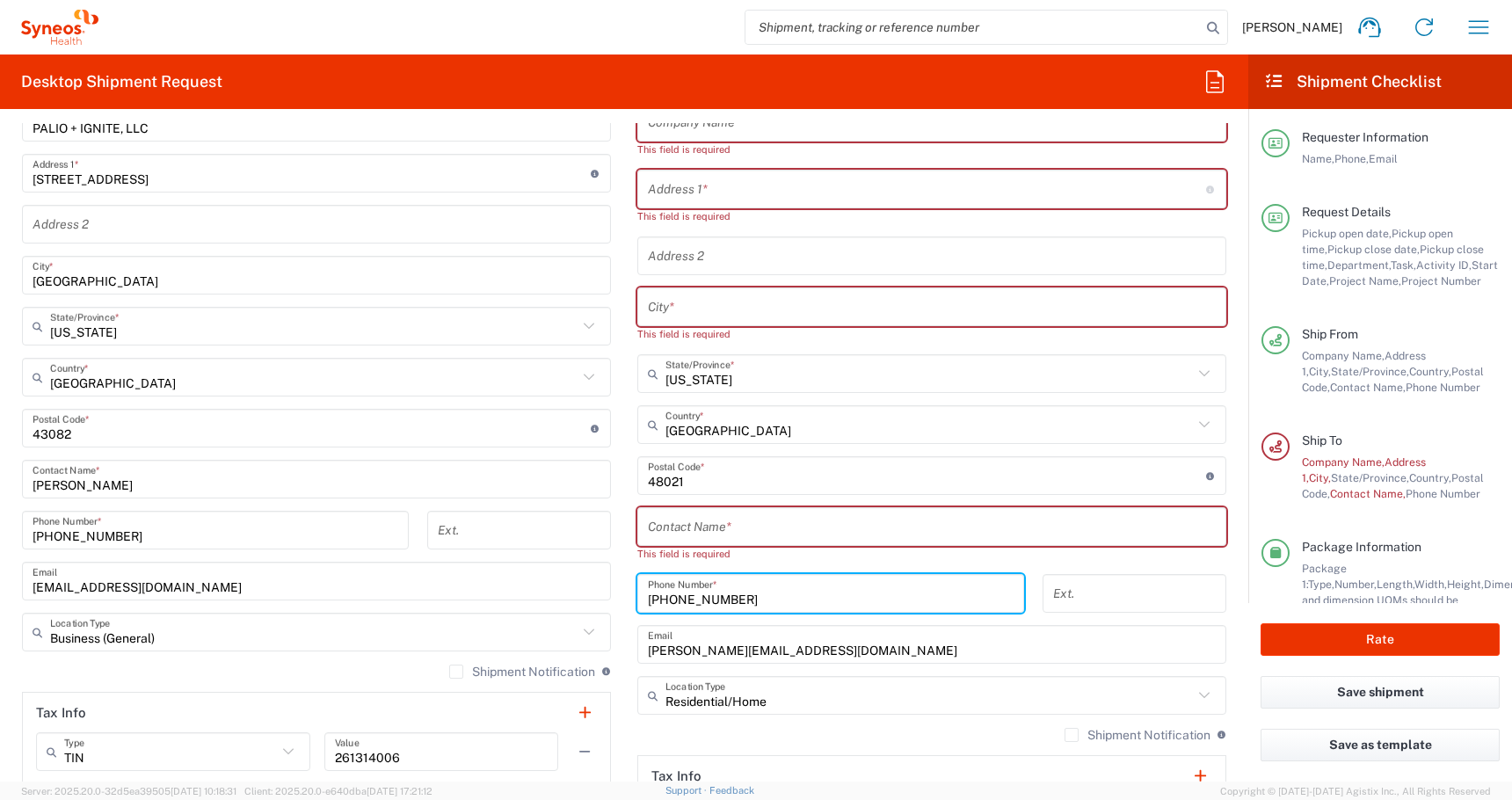
drag, startPoint x: 765, startPoint y: 587, endPoint x: 467, endPoint y: 587, distance: 298.0
click at [480, 587] on div "Ship From PALIO + IGNITE, LLC- [GEOGRAPHIC_DATA] [GEOGRAPHIC_DATA] [GEOGRAPHIC_…" at bounding box center [625, 436] width 1231 height 848
drag, startPoint x: 774, startPoint y: 595, endPoint x: 516, endPoint y: 580, distance: 258.4
click at [536, 584] on div "Ship From PALIO + IGNITE, LLC- [GEOGRAPHIC_DATA] [GEOGRAPHIC_DATA] [GEOGRAPHIC_…" at bounding box center [625, 436] width 1231 height 848
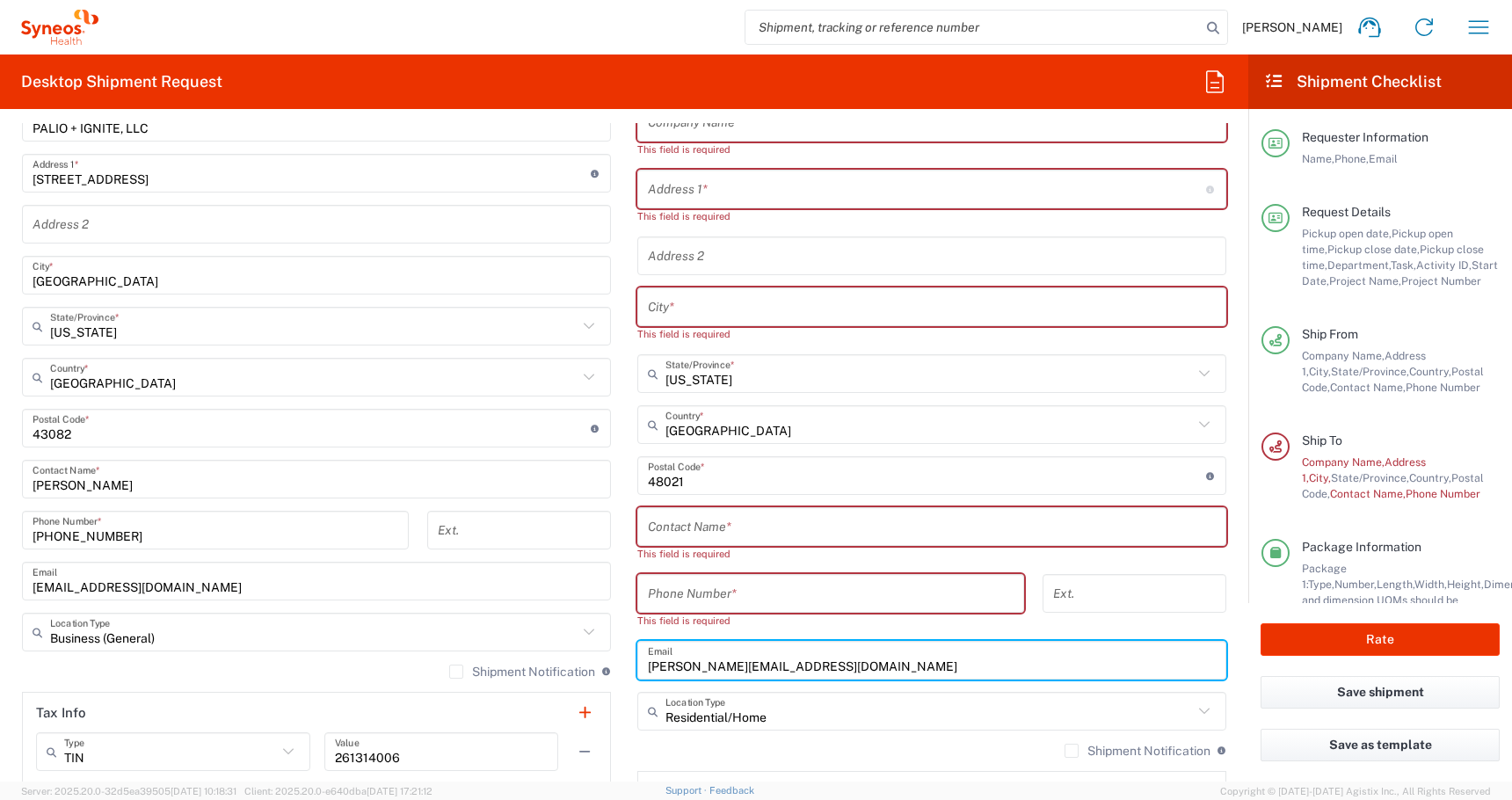
click at [825, 647] on input "[PERSON_NAME][EMAIL_ADDRESS][DOMAIN_NAME]" at bounding box center [932, 661] width 568 height 31
drag, startPoint x: 817, startPoint y: 657, endPoint x: 489, endPoint y: 625, distance: 329.6
click at [503, 630] on div "Ship From PALIO + IGNITE, LLC- [GEOGRAPHIC_DATA] [GEOGRAPHIC_DATA] [GEOGRAPHIC_…" at bounding box center [625, 444] width 1231 height 864
drag, startPoint x: 813, startPoint y: 664, endPoint x: 480, endPoint y: 641, distance: 333.8
click at [502, 645] on div "Ship From PALIO + IGNITE, LLC- [GEOGRAPHIC_DATA] [GEOGRAPHIC_DATA] [GEOGRAPHIC_…" at bounding box center [625, 444] width 1231 height 864
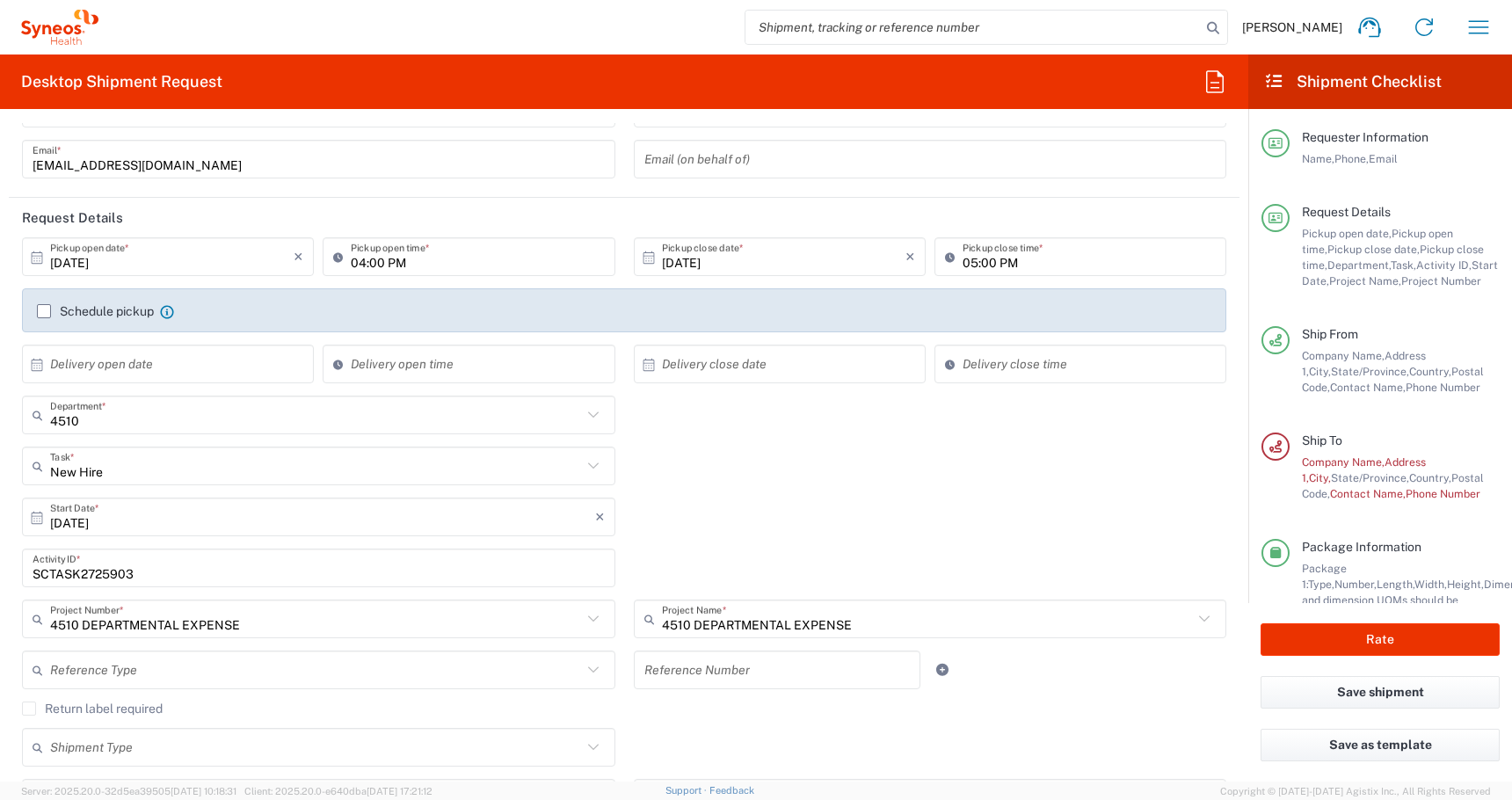
scroll to position [143, 0]
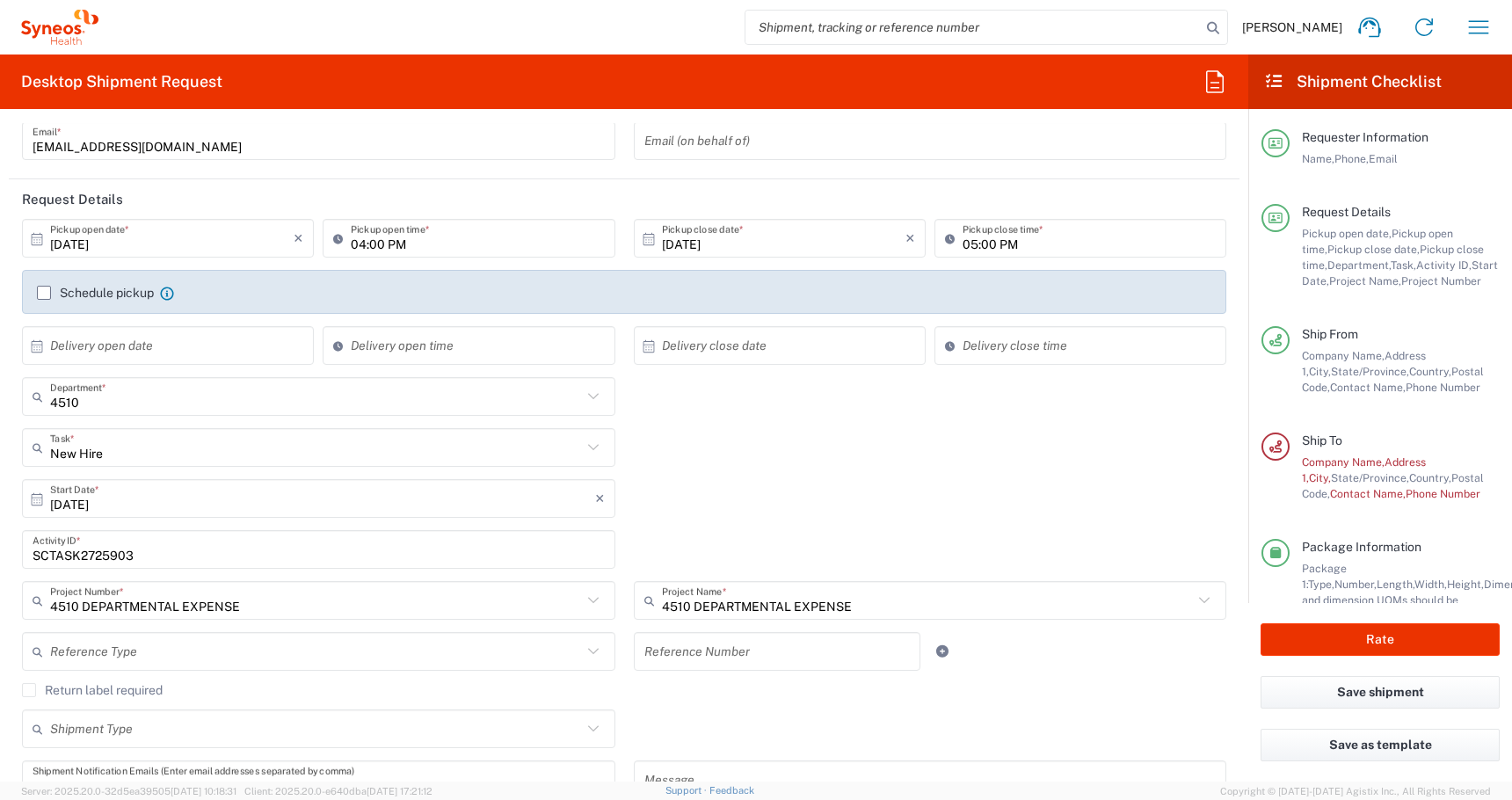
drag, startPoint x: 145, startPoint y: 556, endPoint x: -4, endPoint y: 556, distance: 149.0
click at [0, 556] on html "[PERSON_NAME] Home Shipment estimator Shipment tracking Desktop shipment reques…" at bounding box center [756, 400] width 1512 height 800
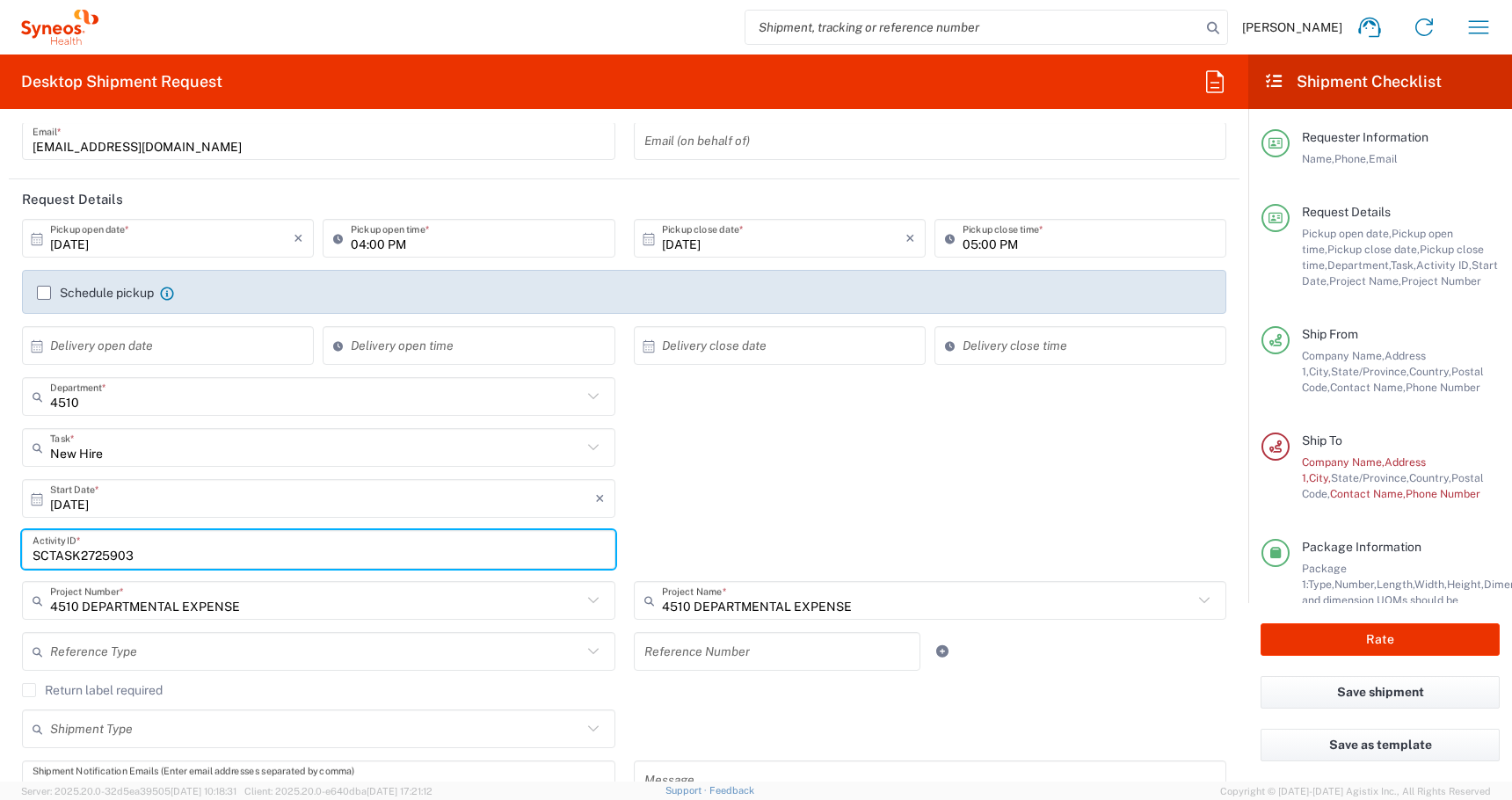
paste input "9168"
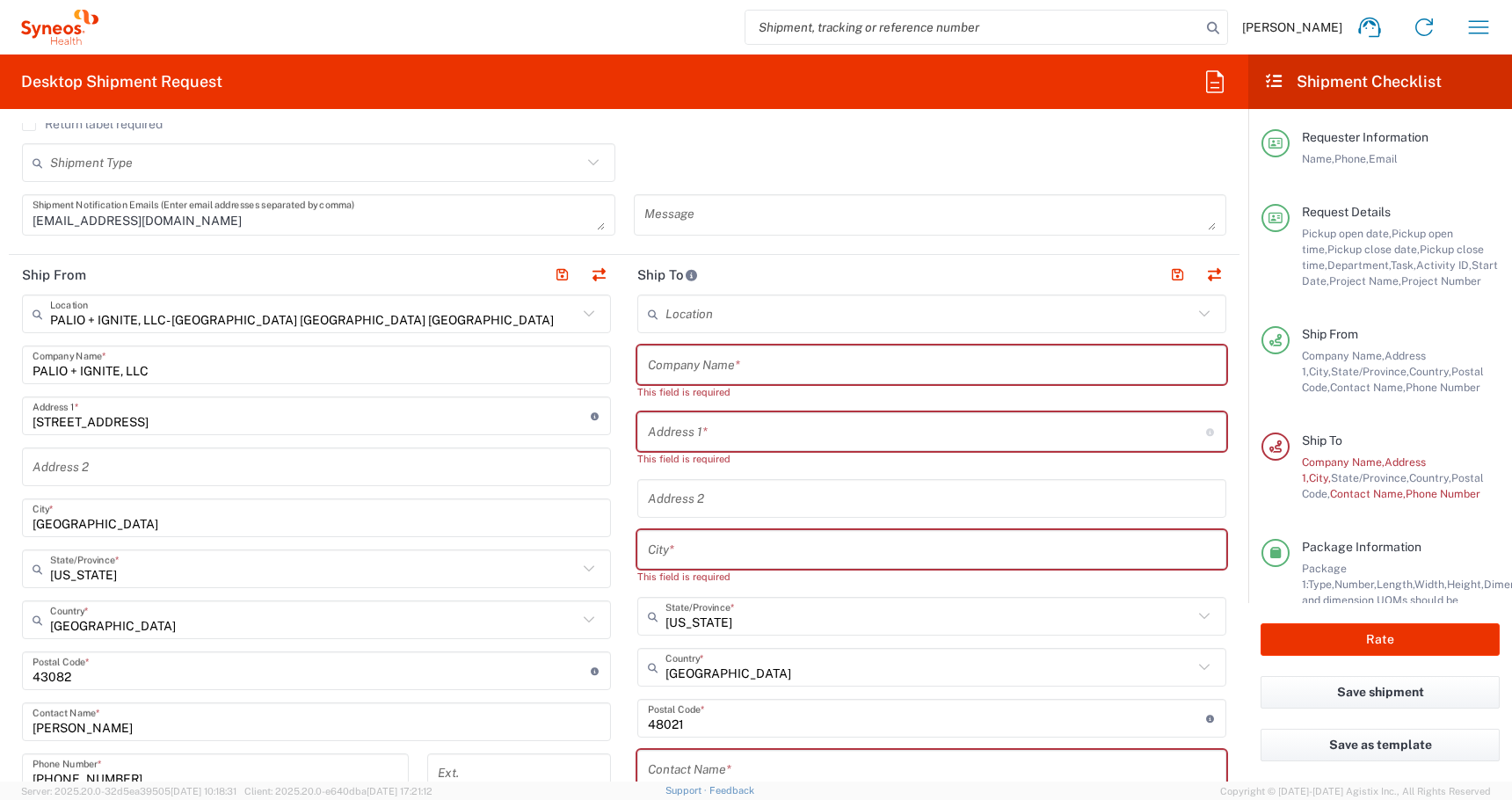
scroll to position [735, 0]
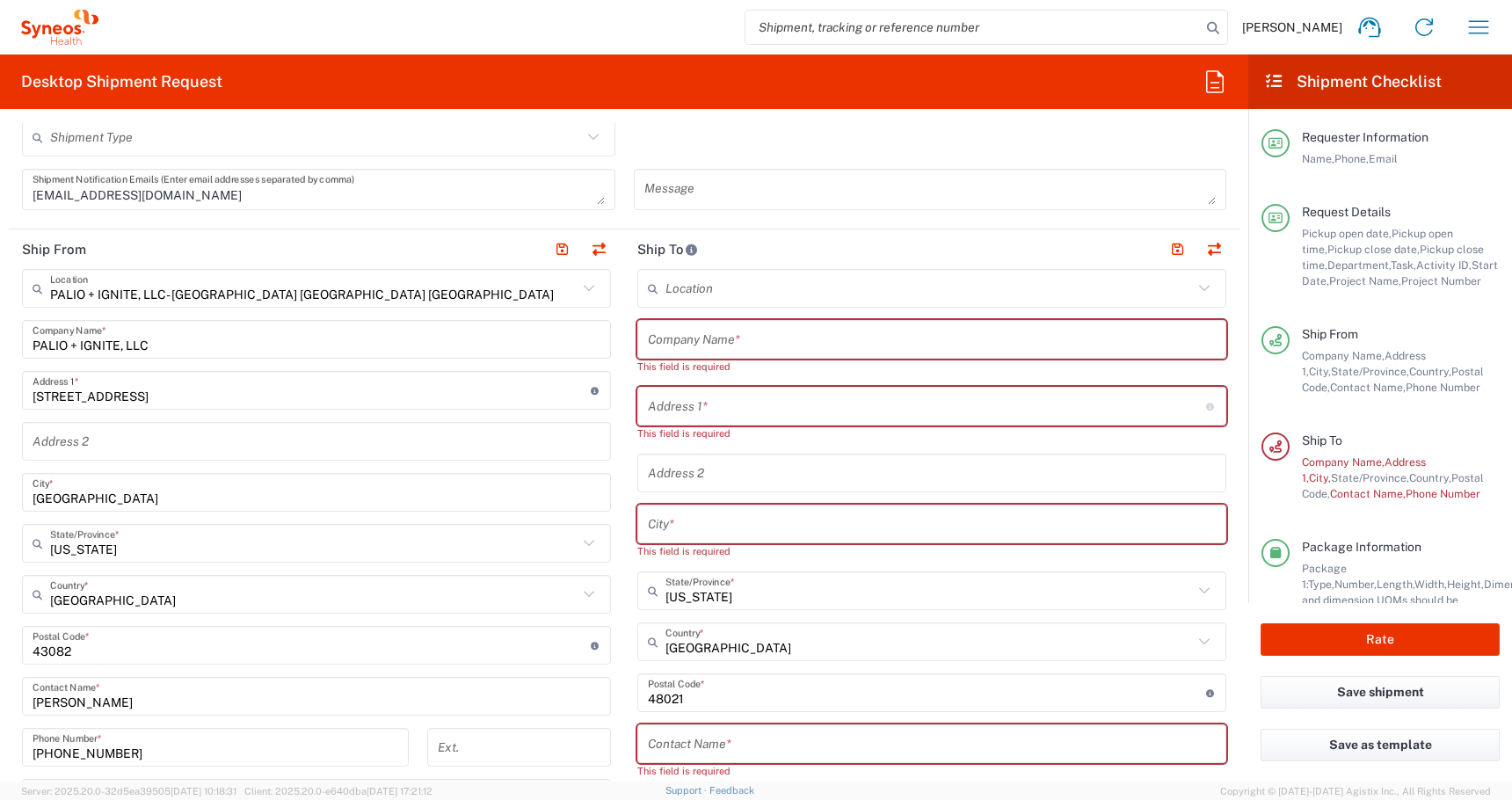
type input "SCTASK2729168"
click at [672, 351] on input "text" at bounding box center [932, 340] width 568 height 31
click at [651, 343] on input "text" at bounding box center [932, 340] width 568 height 31
paste input "[PERSON_NAME] III, [PERSON_NAME]"
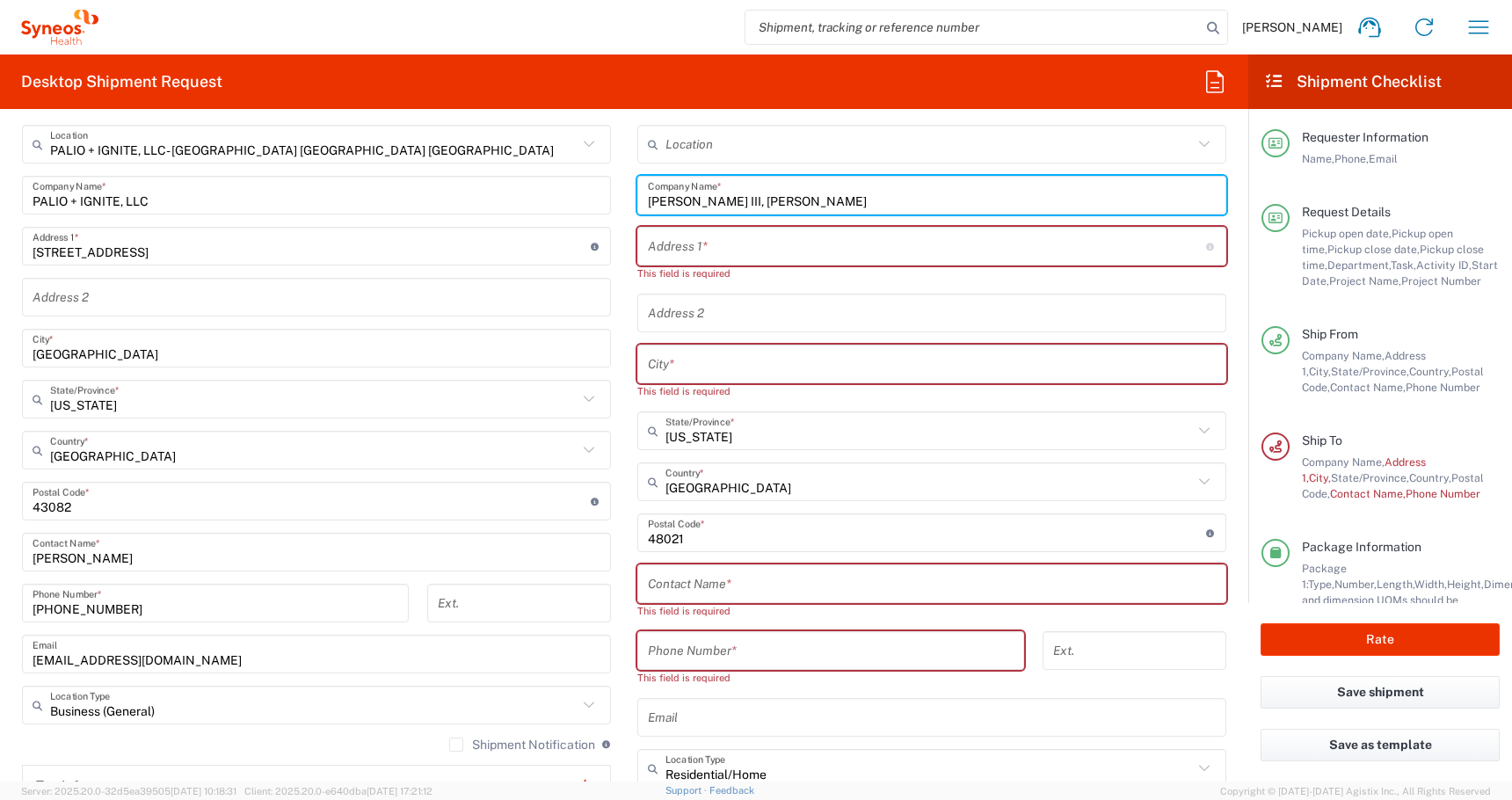
scroll to position [1060, 0]
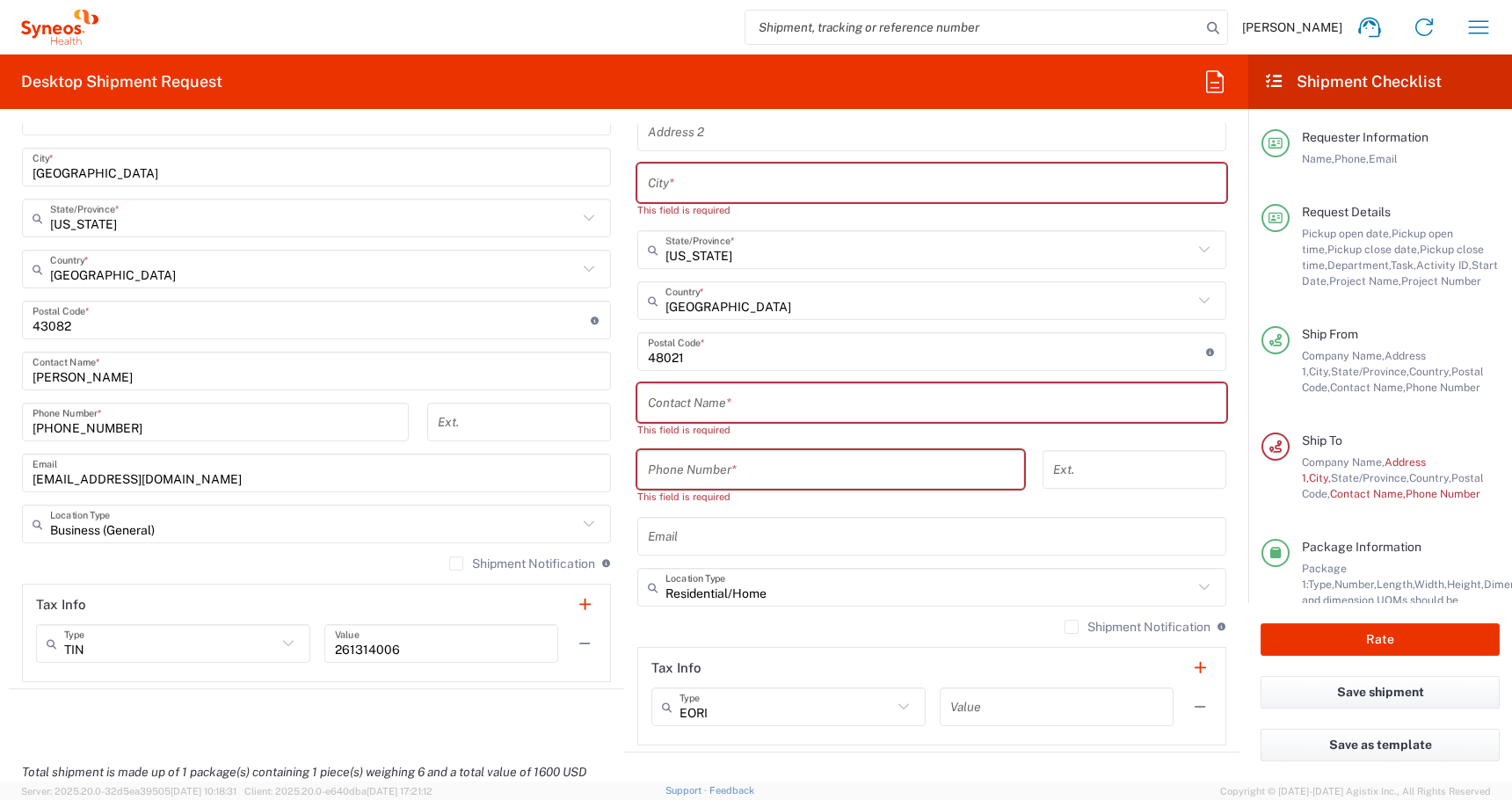
type input "[PERSON_NAME] III, [PERSON_NAME]"
click at [822, 506] on div "Phone Number * This field is required" at bounding box center [831, 483] width 405 height 67
click at [667, 411] on input "text" at bounding box center [932, 404] width 568 height 31
paste input "[PERSON_NAME] III, [PERSON_NAME]"
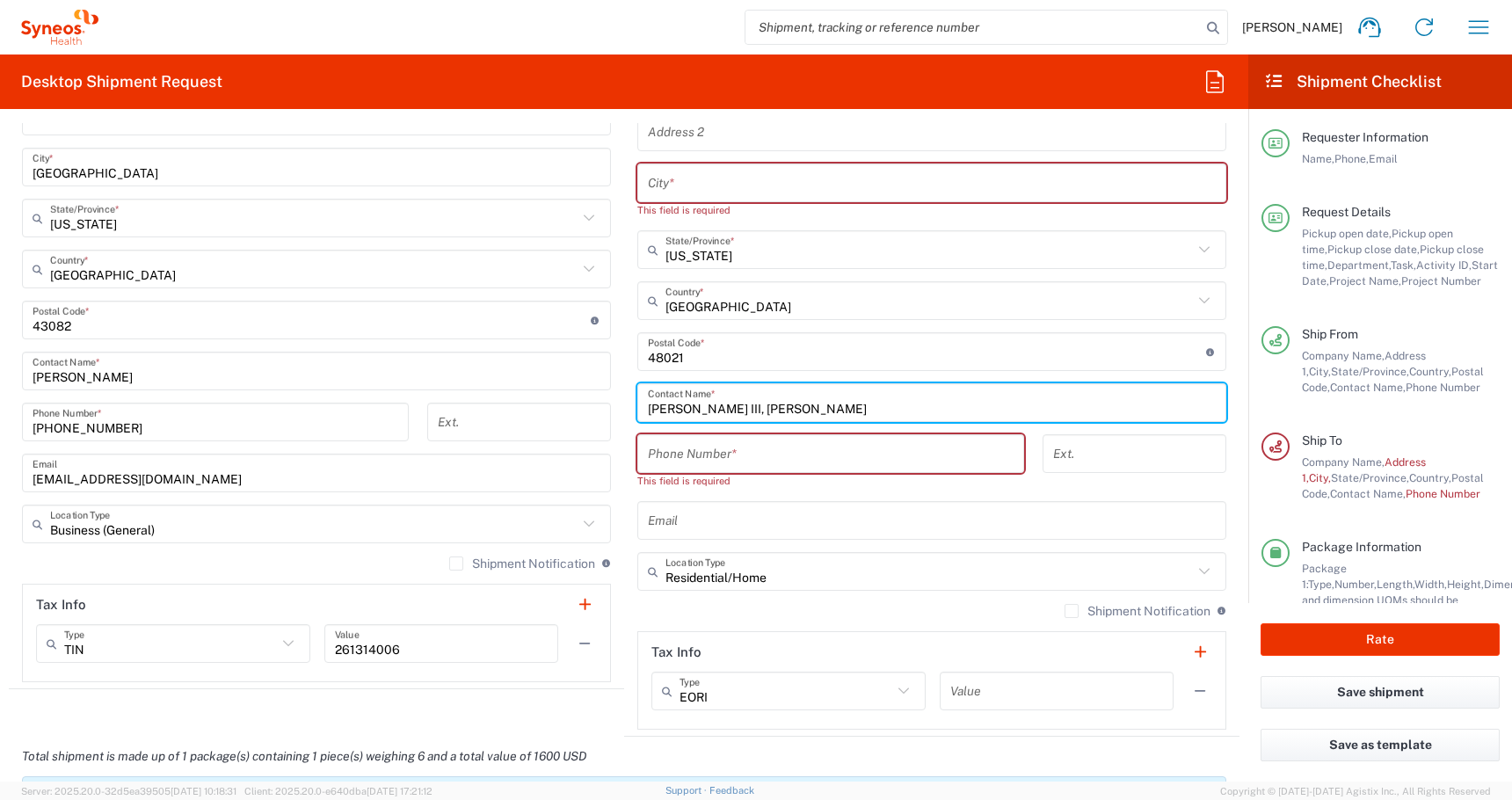
type input "[PERSON_NAME] III, [PERSON_NAME]"
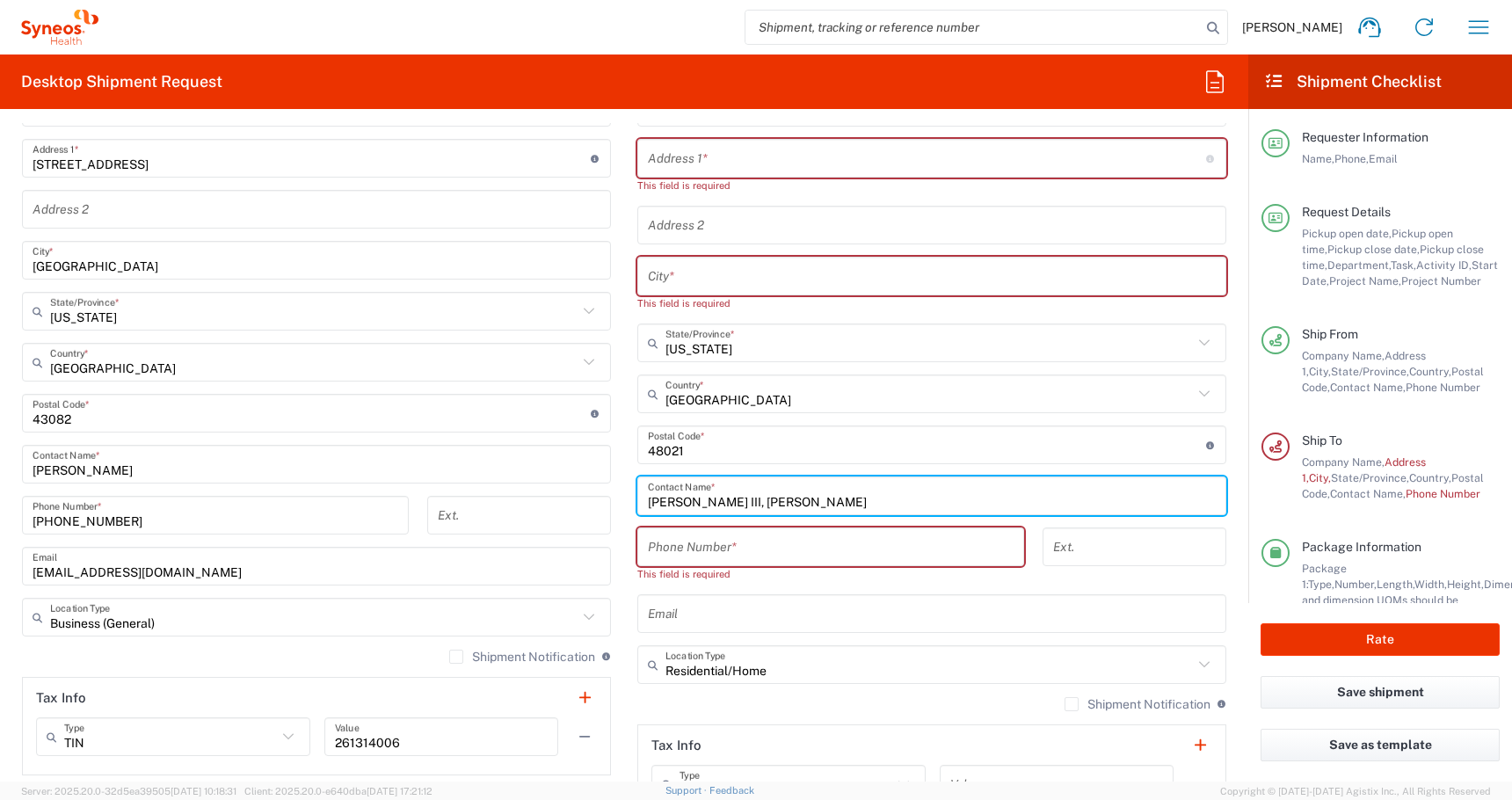
scroll to position [930, 0]
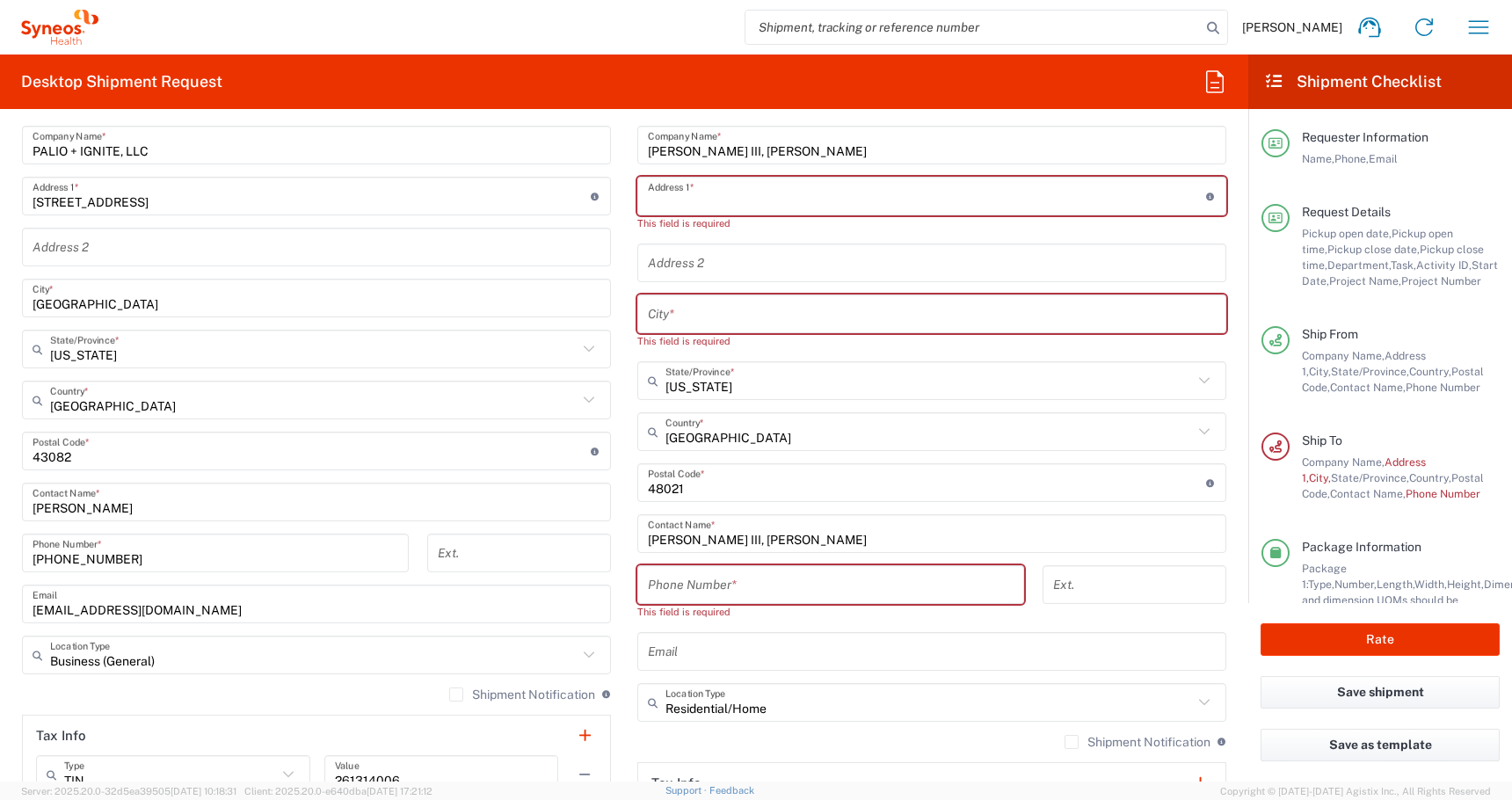
click at [659, 200] on input "text" at bounding box center [927, 196] width 558 height 31
paste input "Eastpointe"
type input "Eastpointe"
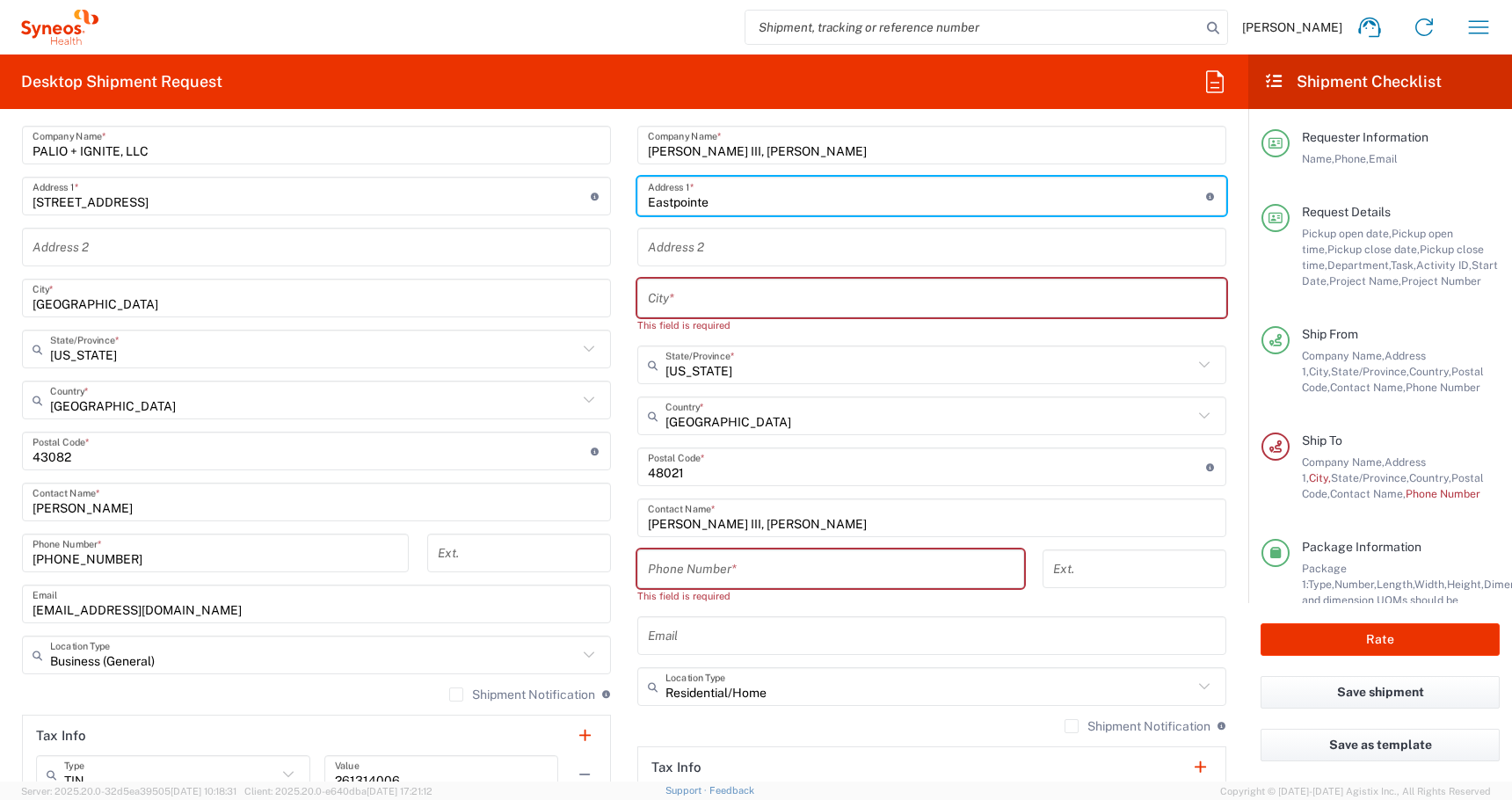
drag, startPoint x: 722, startPoint y: 197, endPoint x: 431, endPoint y: 195, distance: 291.0
click at [449, 197] on div "Ship From PALIO + IGNITE, LLC- [GEOGRAPHIC_DATA] [GEOGRAPHIC_DATA] [GEOGRAPHIC_…" at bounding box center [625, 444] width 1231 height 816
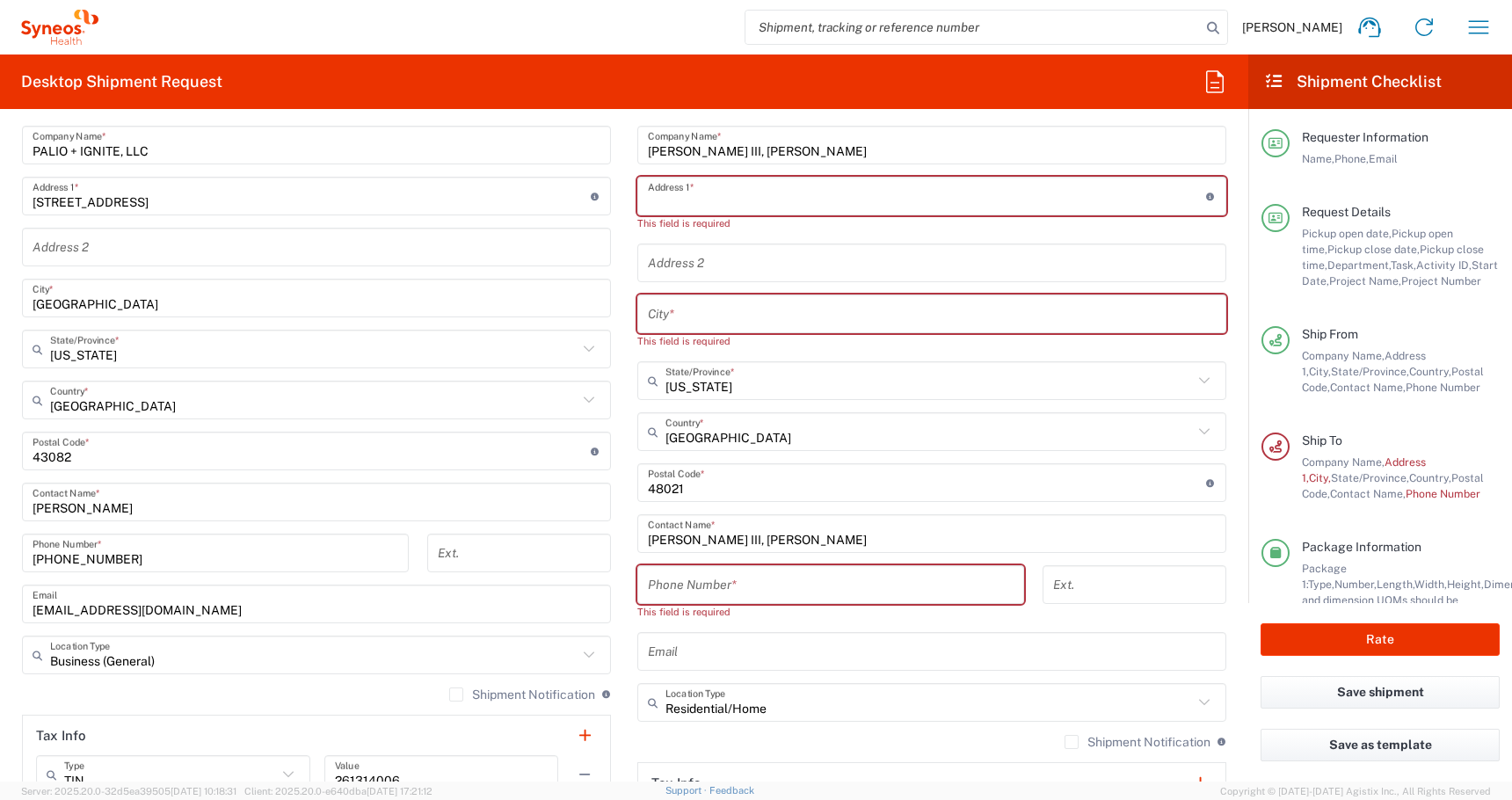
click at [651, 317] on input "text" at bounding box center [932, 314] width 568 height 31
paste input "Eastpointe"
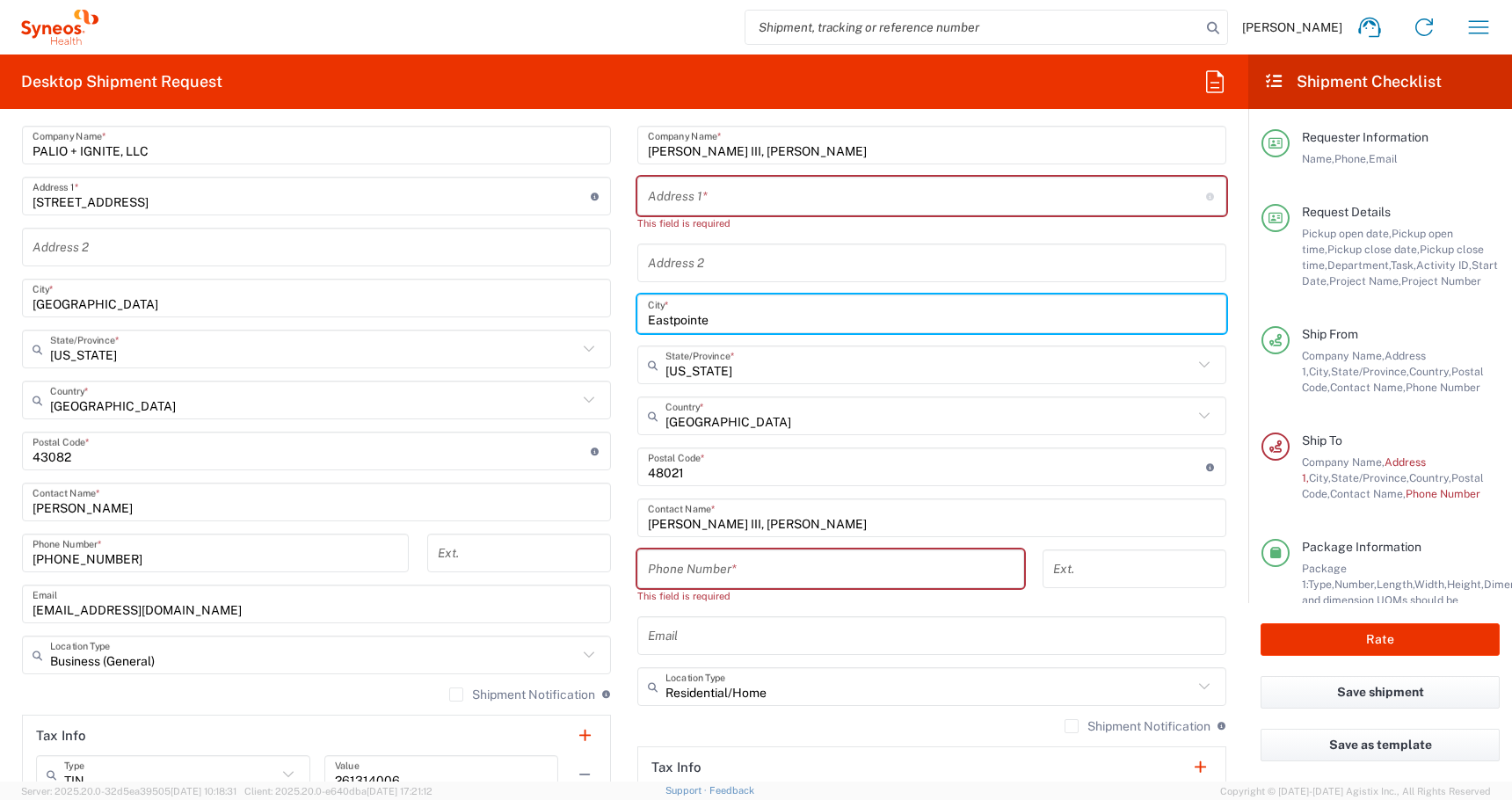
type input "Eastpointe"
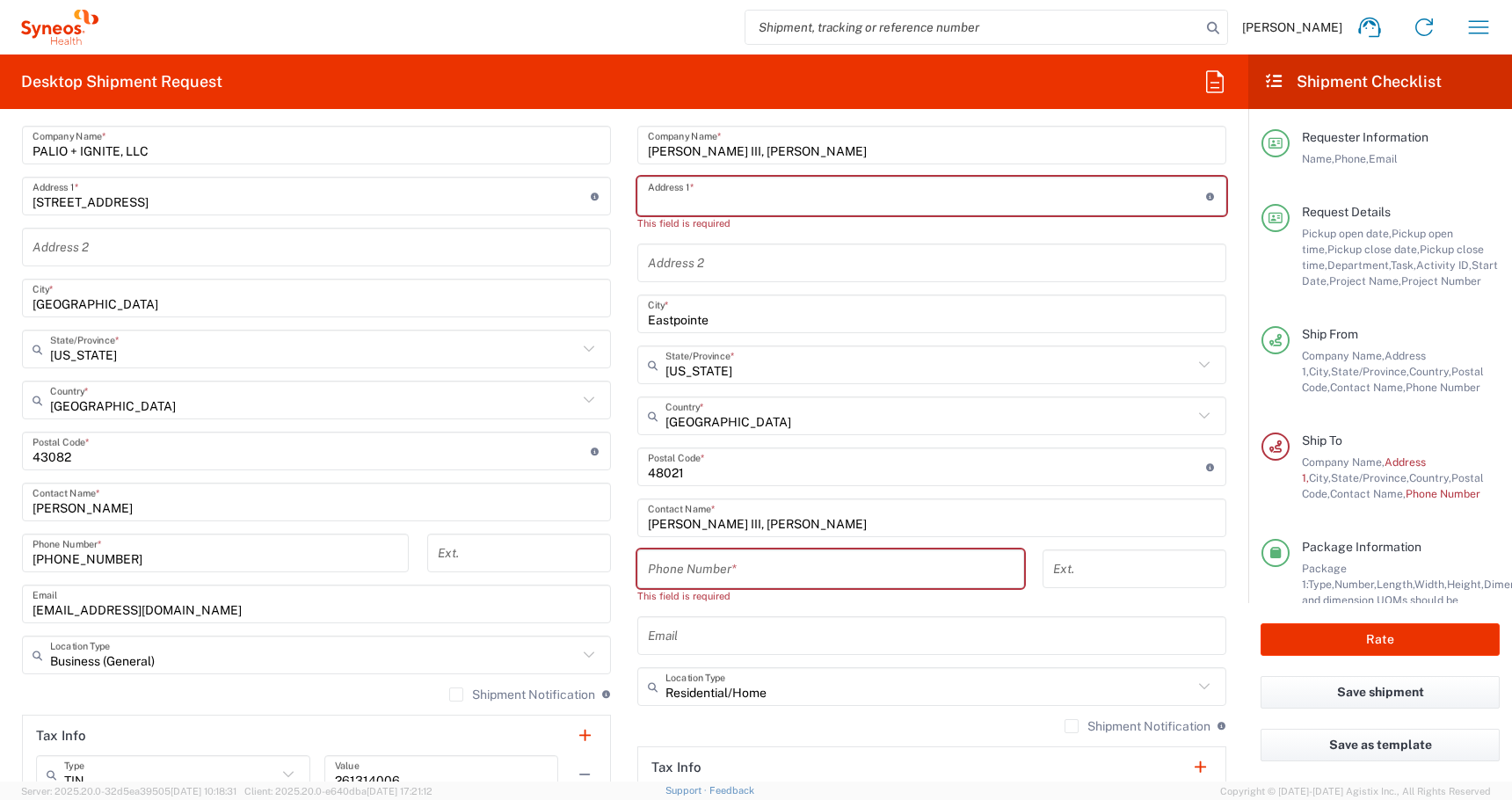
click at [650, 201] on input "text" at bounding box center [927, 196] width 558 height 31
click at [654, 202] on input "text" at bounding box center [927, 196] width 558 height 31
paste input "[STREET_ADDRESS]"
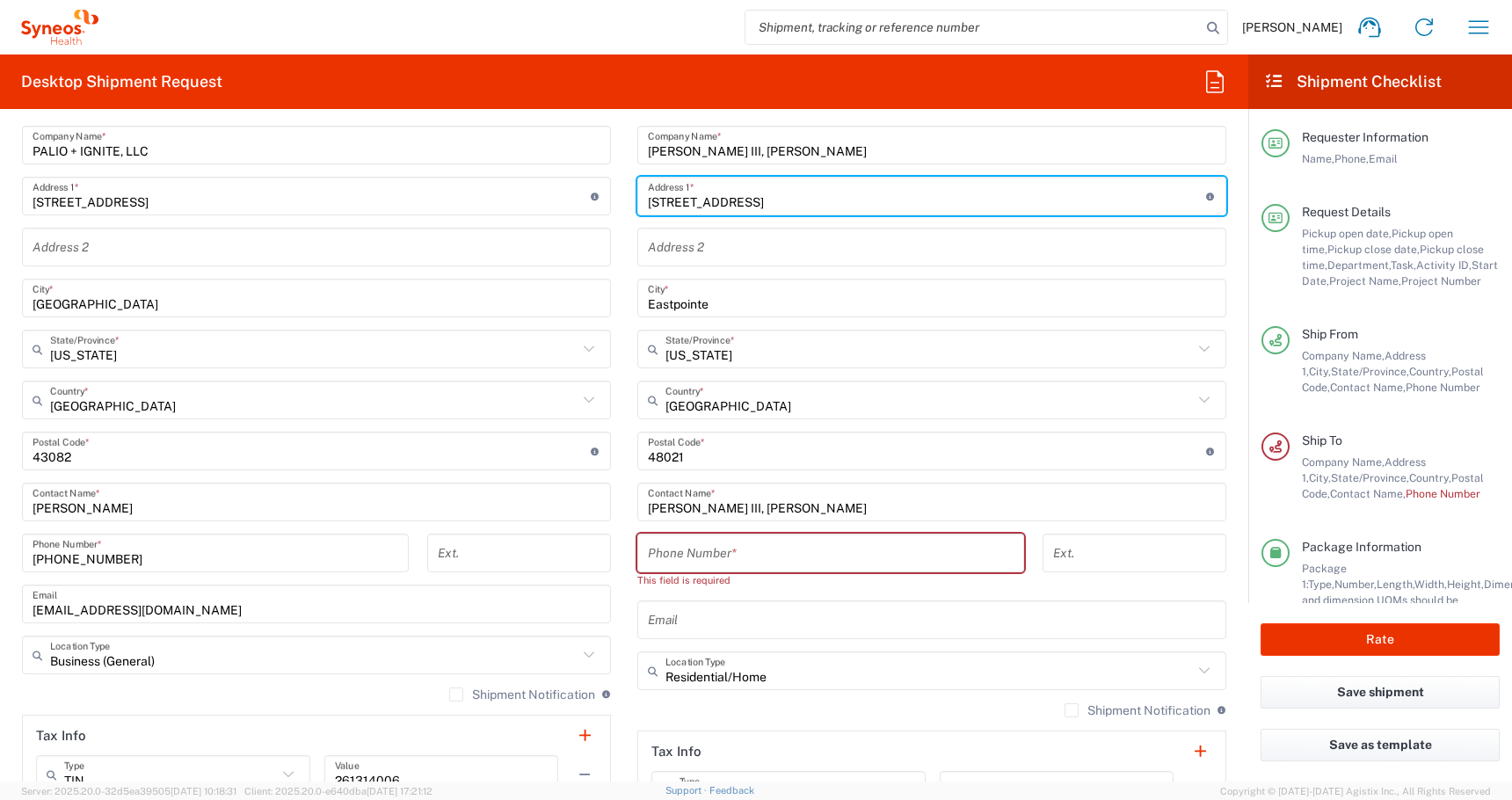
type input "[STREET_ADDRESS]"
click at [650, 556] on input "tel" at bounding box center [831, 553] width 365 height 31
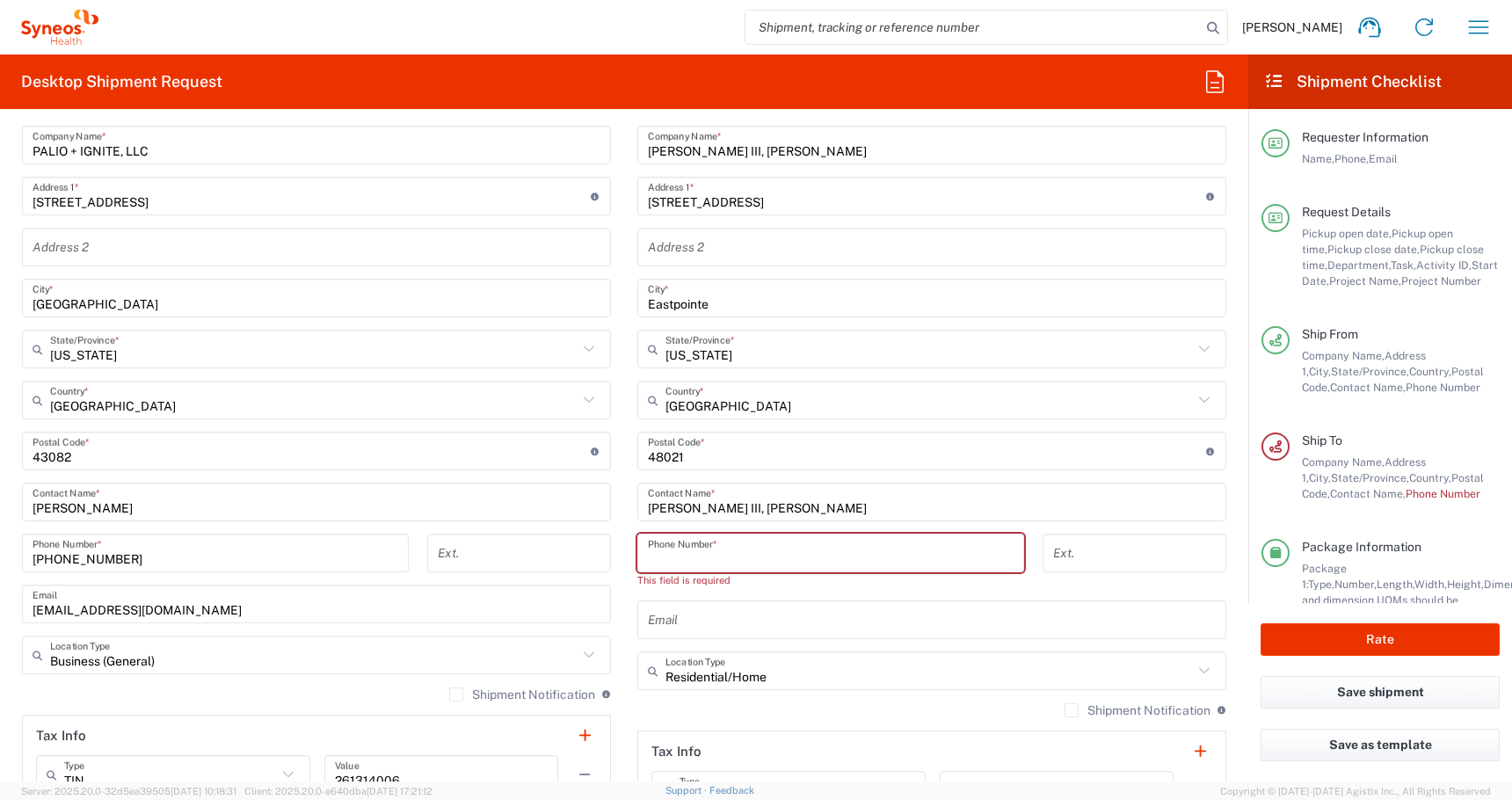
click at [667, 554] on input "tel" at bounding box center [831, 553] width 365 height 31
paste input "[PHONE_NUMBER]"
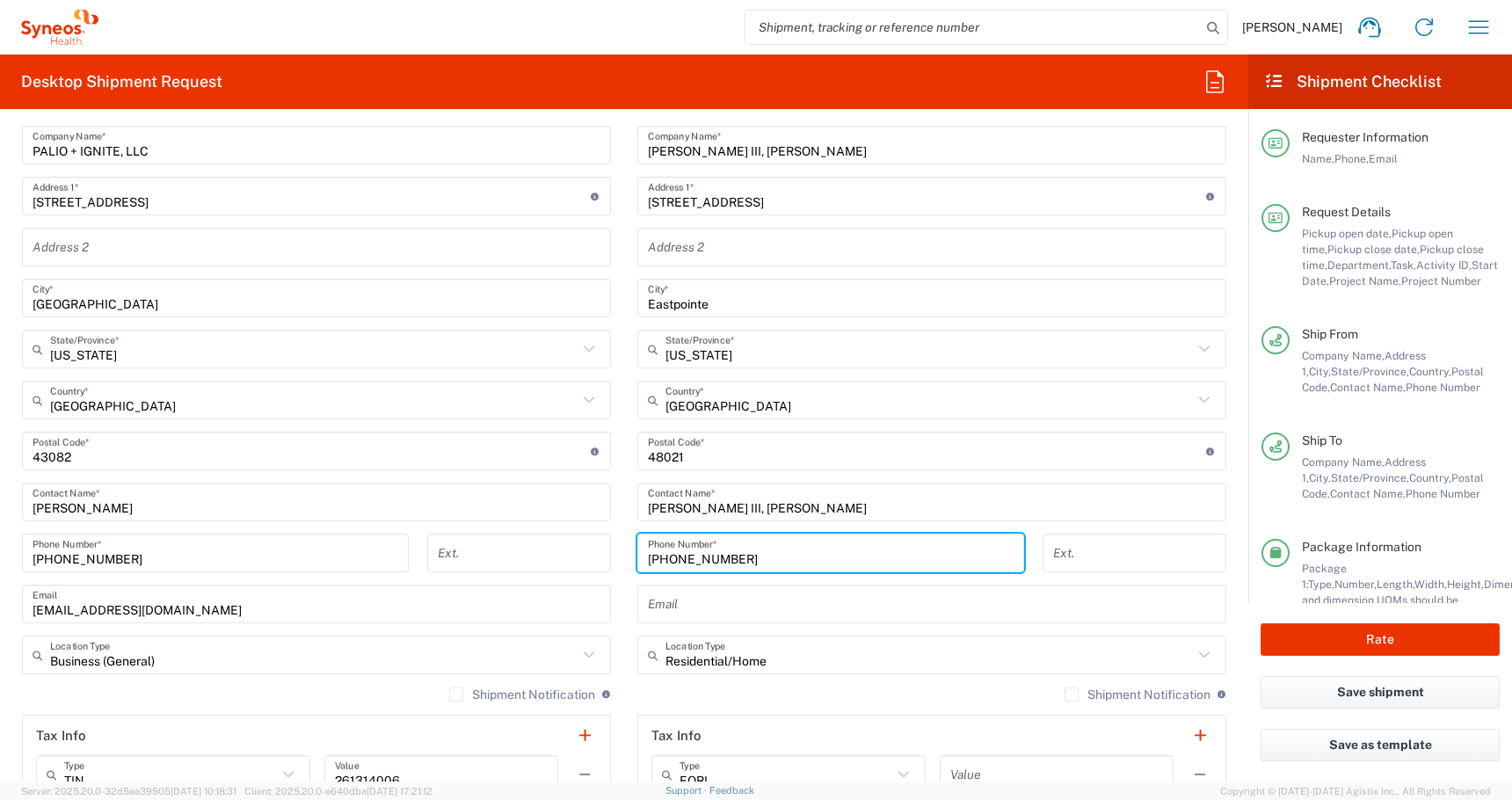
type input "[PHONE_NUMBER]"
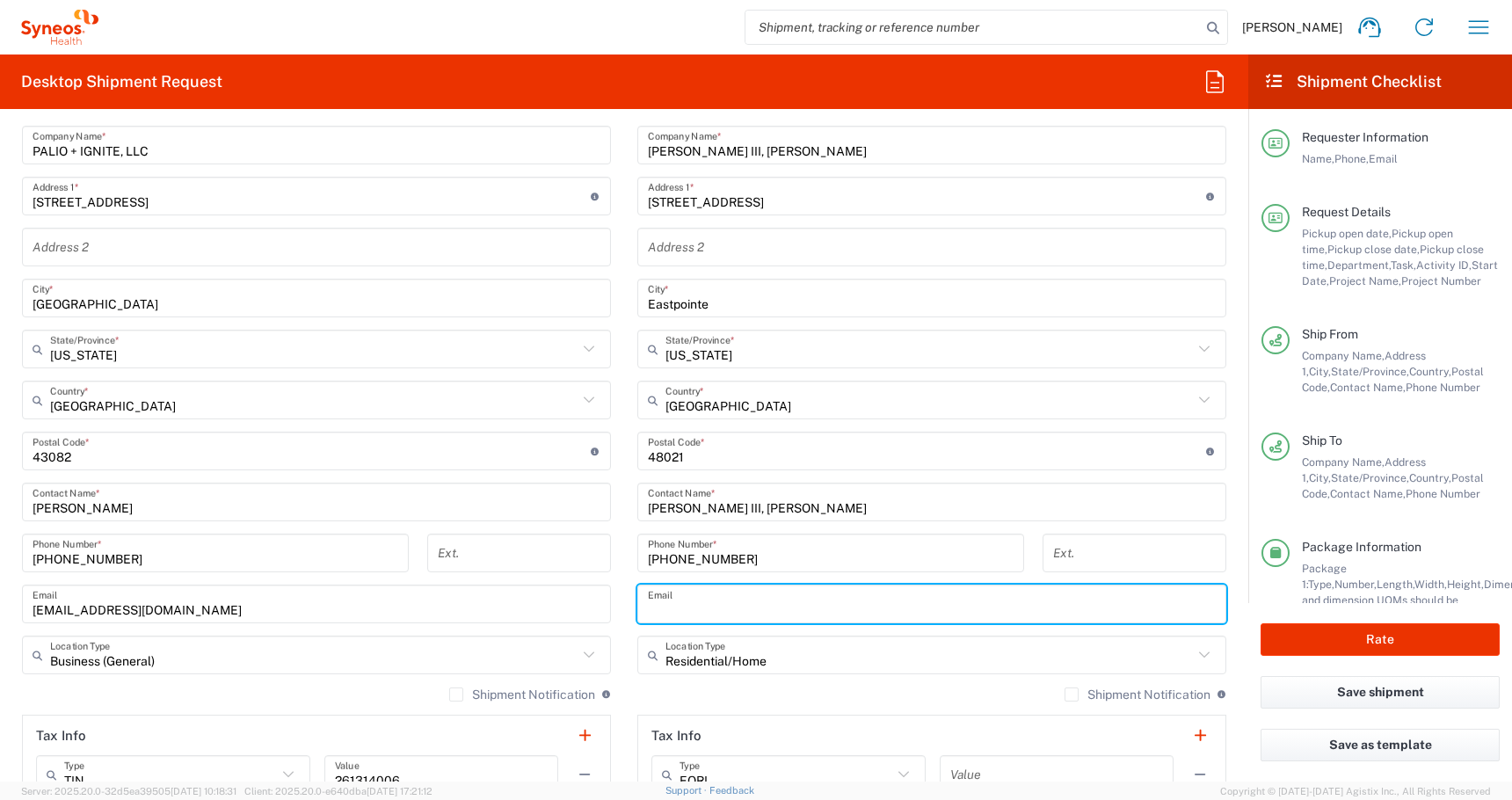
click at [677, 591] on input "text" at bounding box center [932, 605] width 568 height 31
paste input "[EMAIL_ADDRESS][DOMAIN_NAME]"
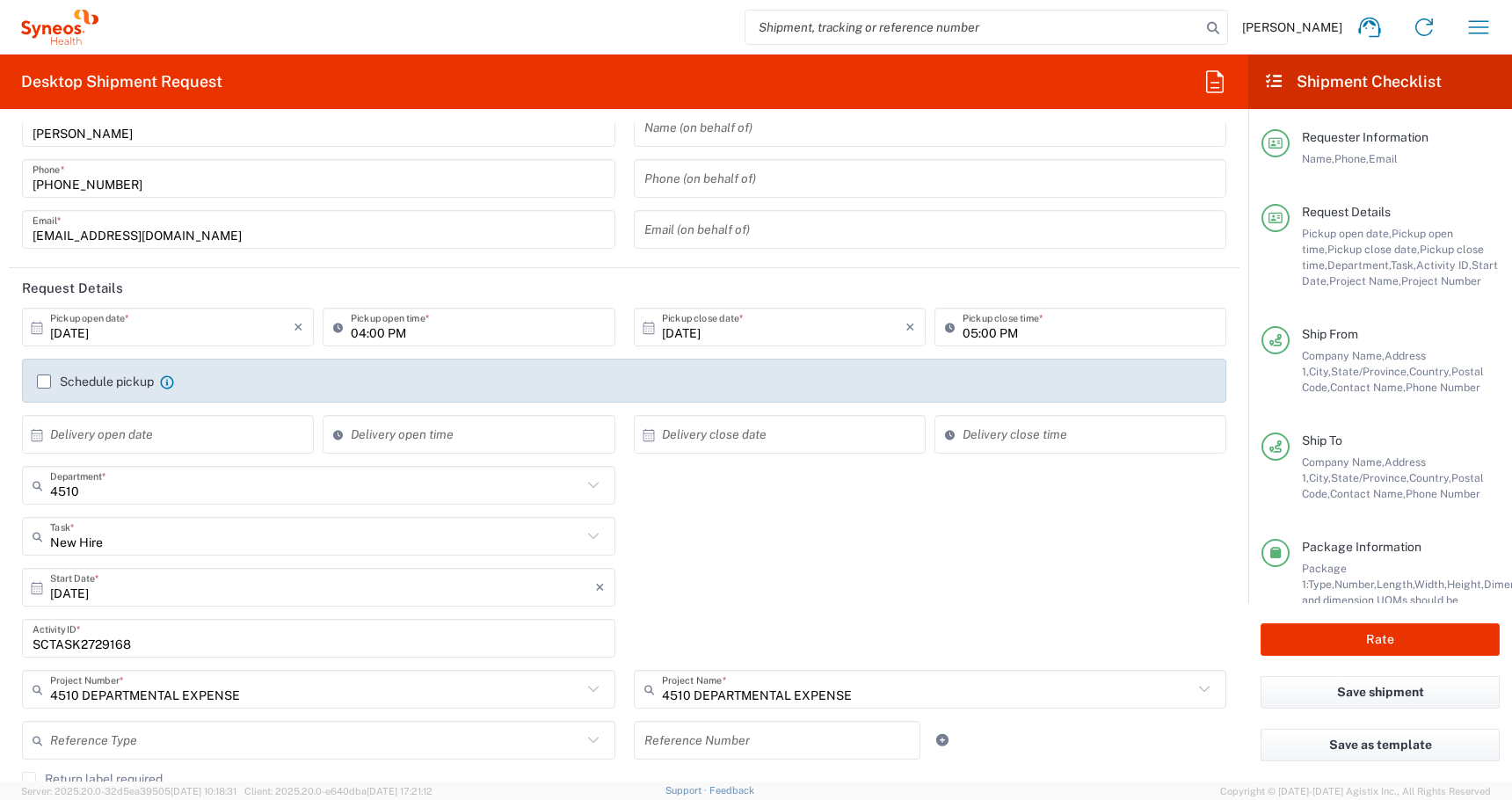
scroll to position [0, 0]
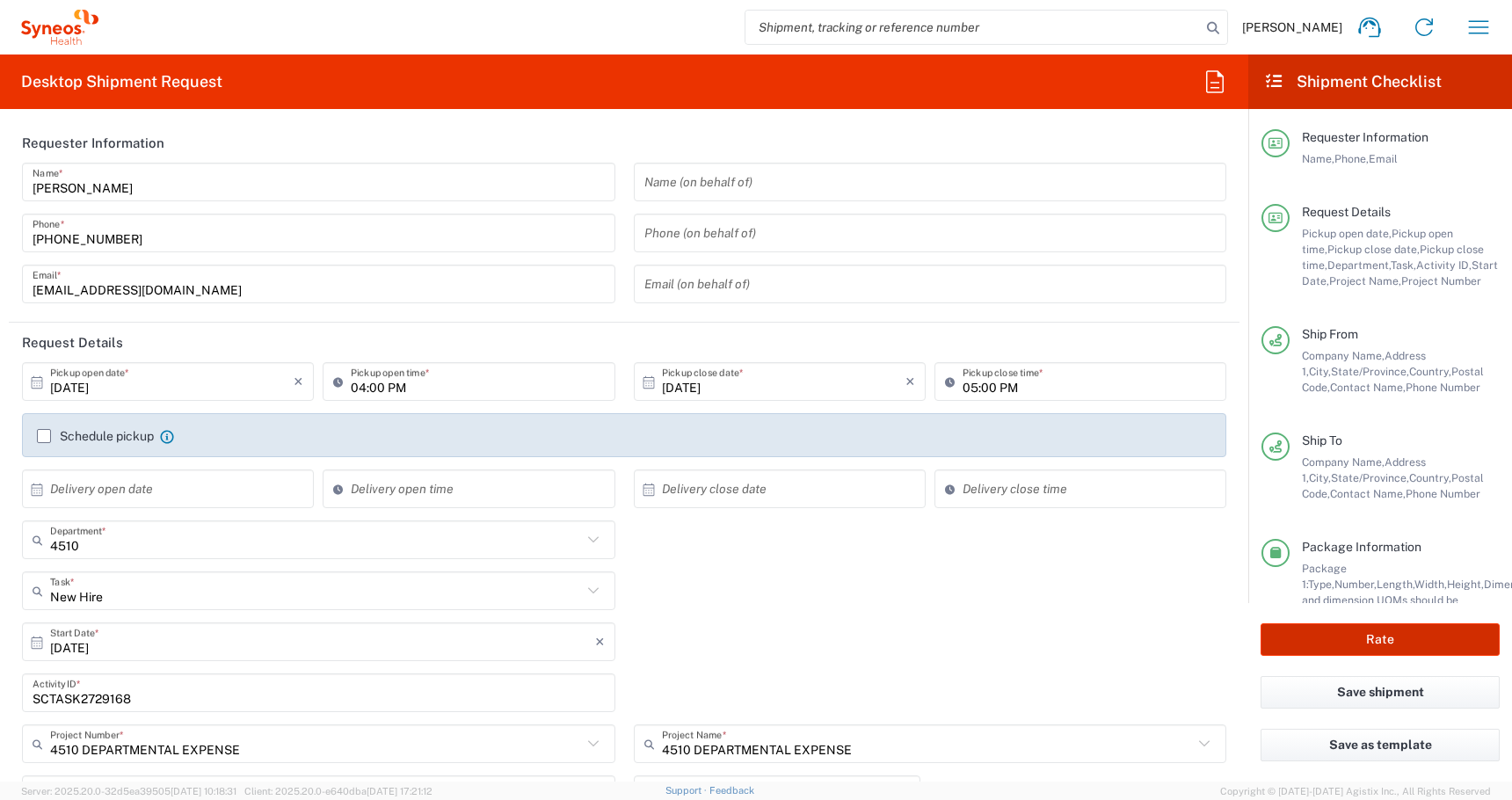
type input "[EMAIL_ADDRESS][DOMAIN_NAME]"
click at [1306, 643] on button "Rate" at bounding box center [1381, 640] width 239 height 33
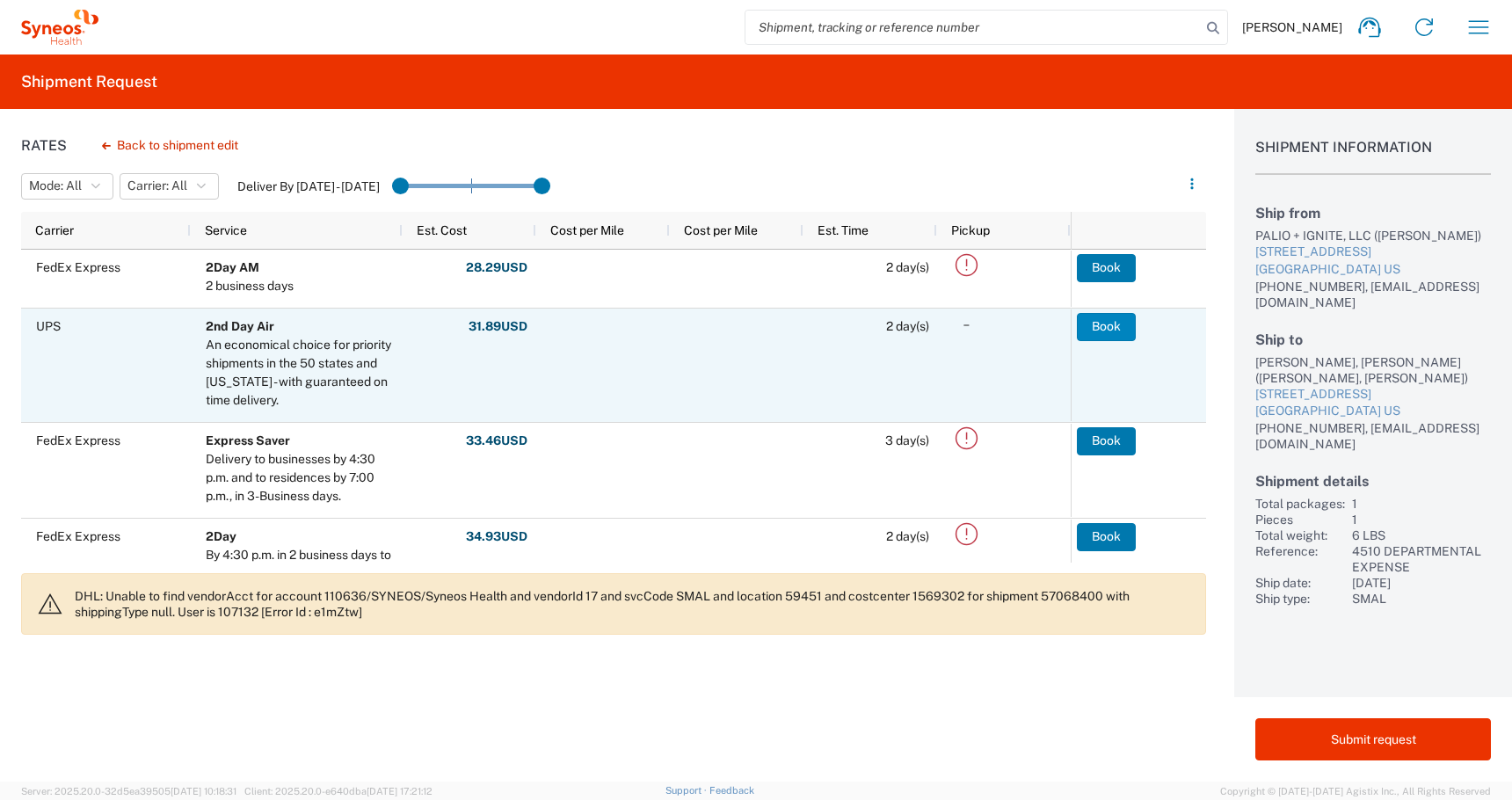
click at [1087, 332] on button "Book" at bounding box center [1106, 327] width 59 height 28
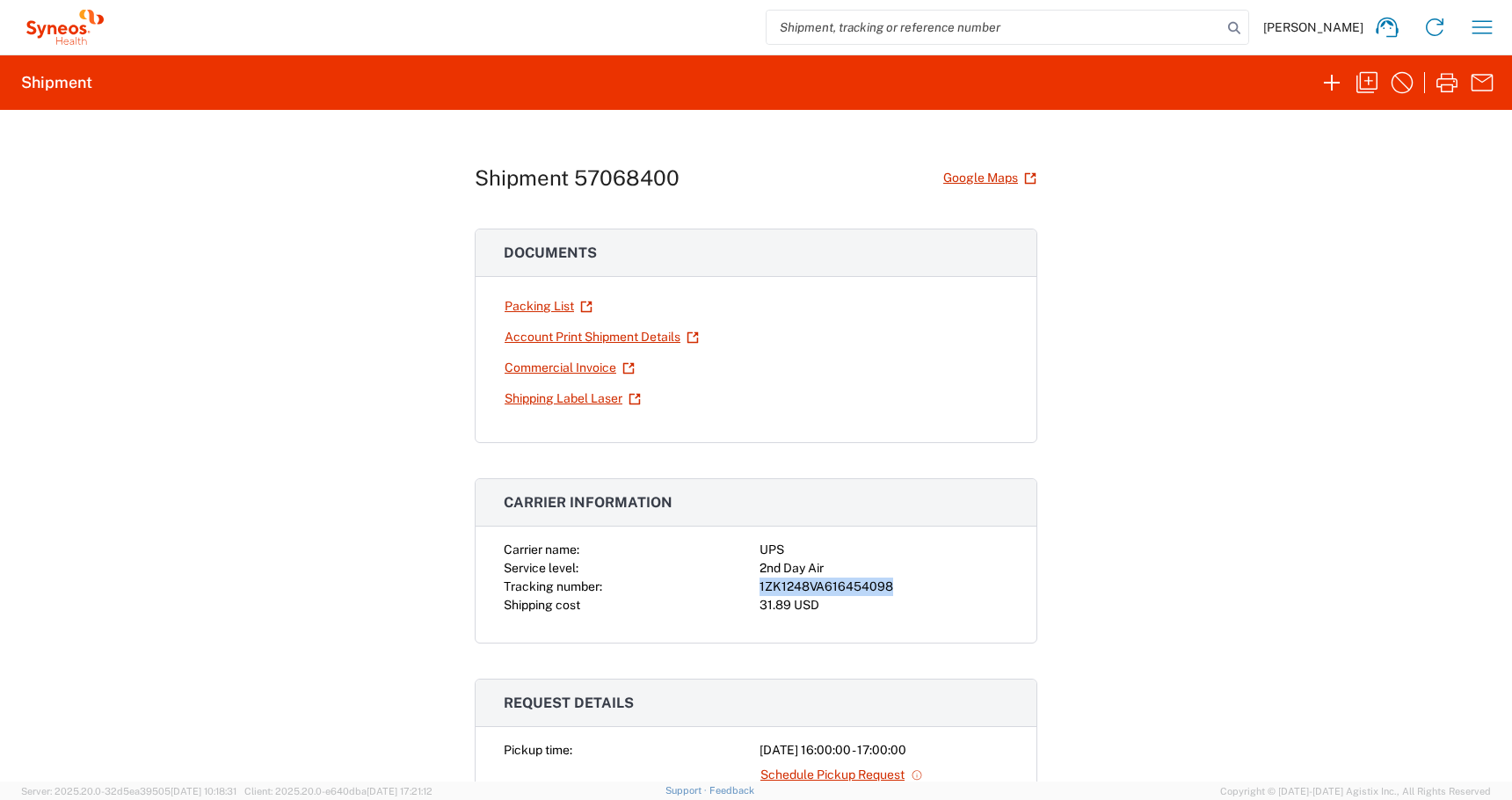
drag, startPoint x: 901, startPoint y: 584, endPoint x: 737, endPoint y: 584, distance: 164.0
click at [737, 584] on div "Carrier name: UPS Service level: 2nd Day Air Tracking number: 1ZK1248VA61645409…" at bounding box center [756, 577] width 505 height 74
copy div "1ZK1248VA616454098"
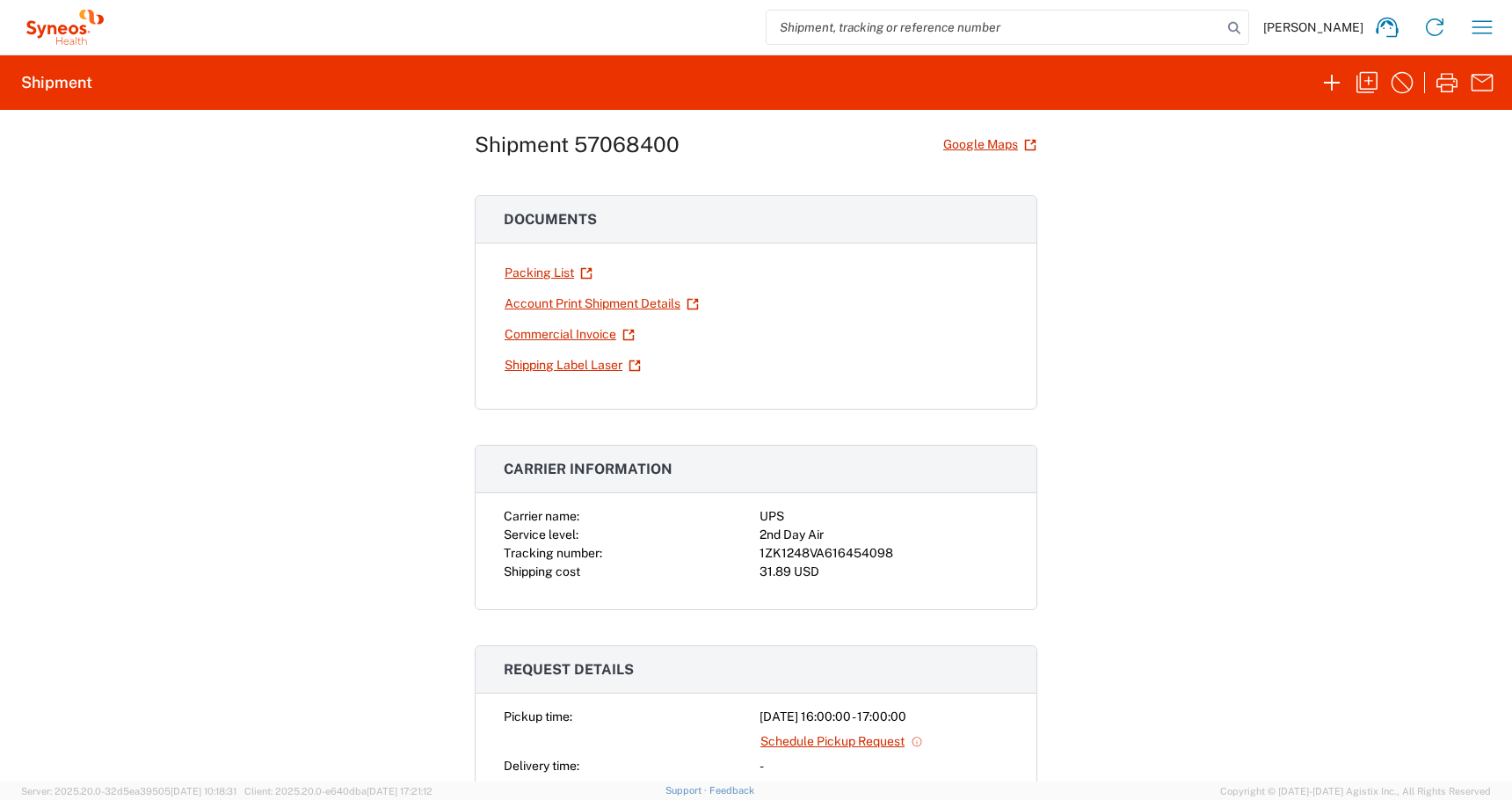
click at [876, 570] on div "31.89 USD" at bounding box center [884, 572] width 248 height 18
drag, startPoint x: 891, startPoint y: 549, endPoint x: 719, endPoint y: 552, distance: 172.0
click at [719, 552] on div "Carrier name: UPS Service level: 2nd Day Air Tracking number: 1ZK1248VA61645409…" at bounding box center [756, 543] width 505 height 74
copy div "1ZK1248VA616454098"
click at [542, 366] on link "Shipping Label Laser" at bounding box center [572, 365] width 138 height 31
